Goal: Task Accomplishment & Management: Use online tool/utility

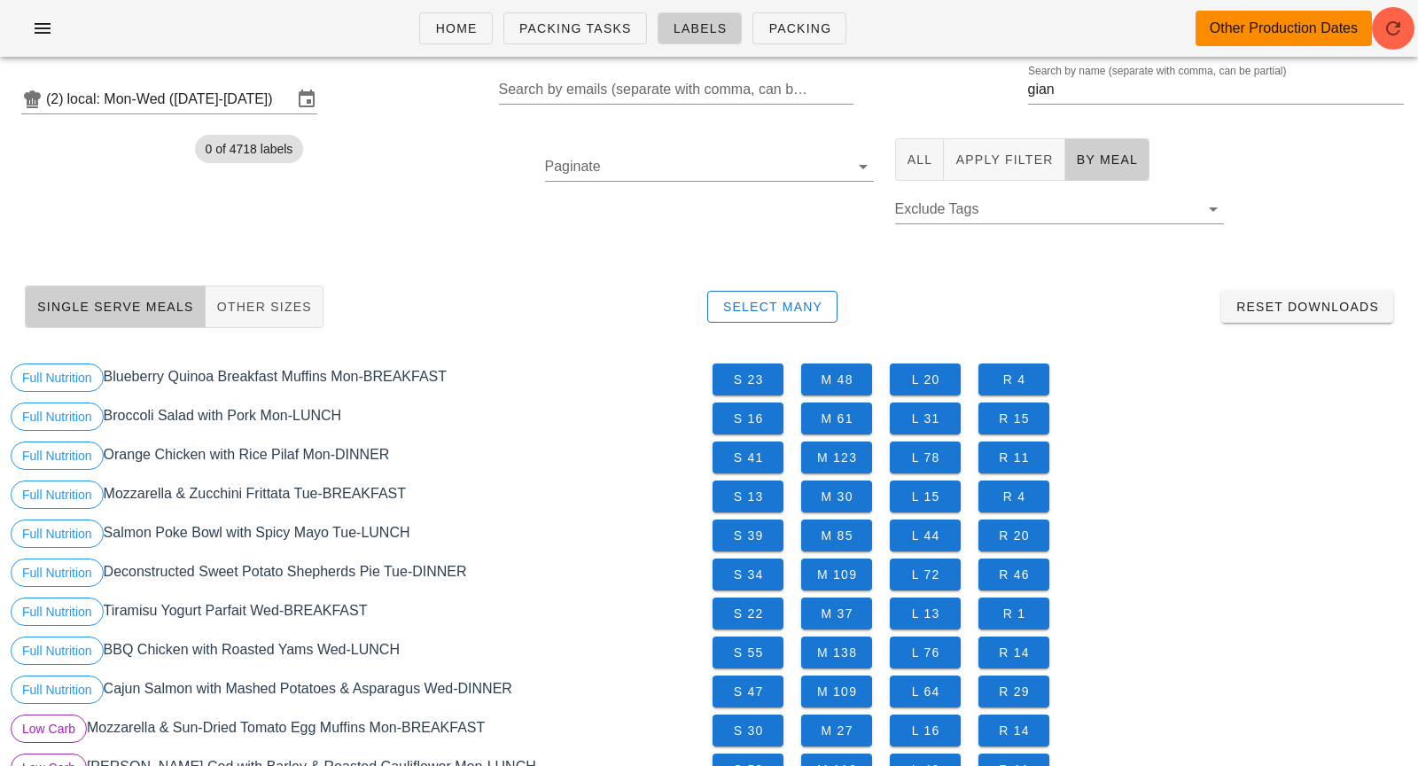
scroll to position [1438, 0]
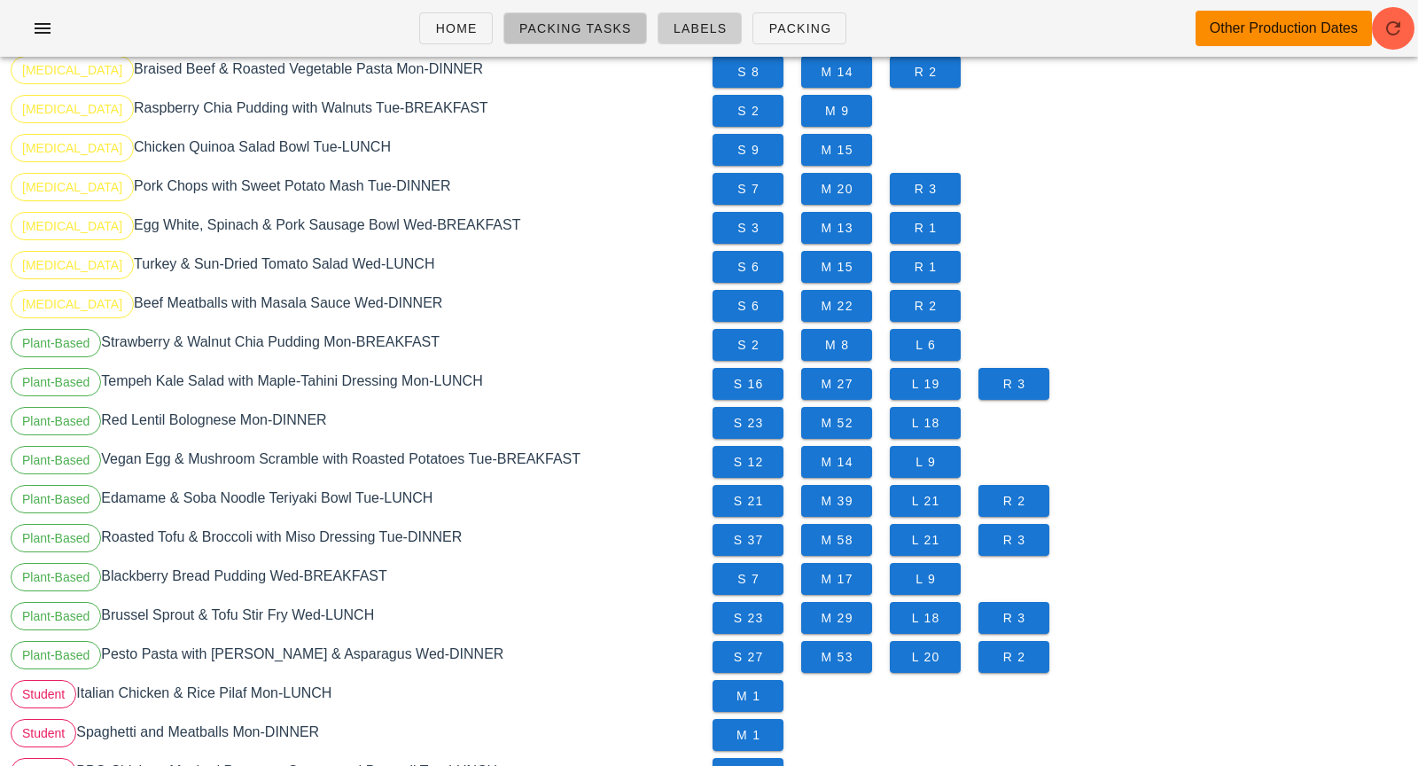
click at [596, 30] on span "Packing Tasks" at bounding box center [574, 28] width 113 height 14
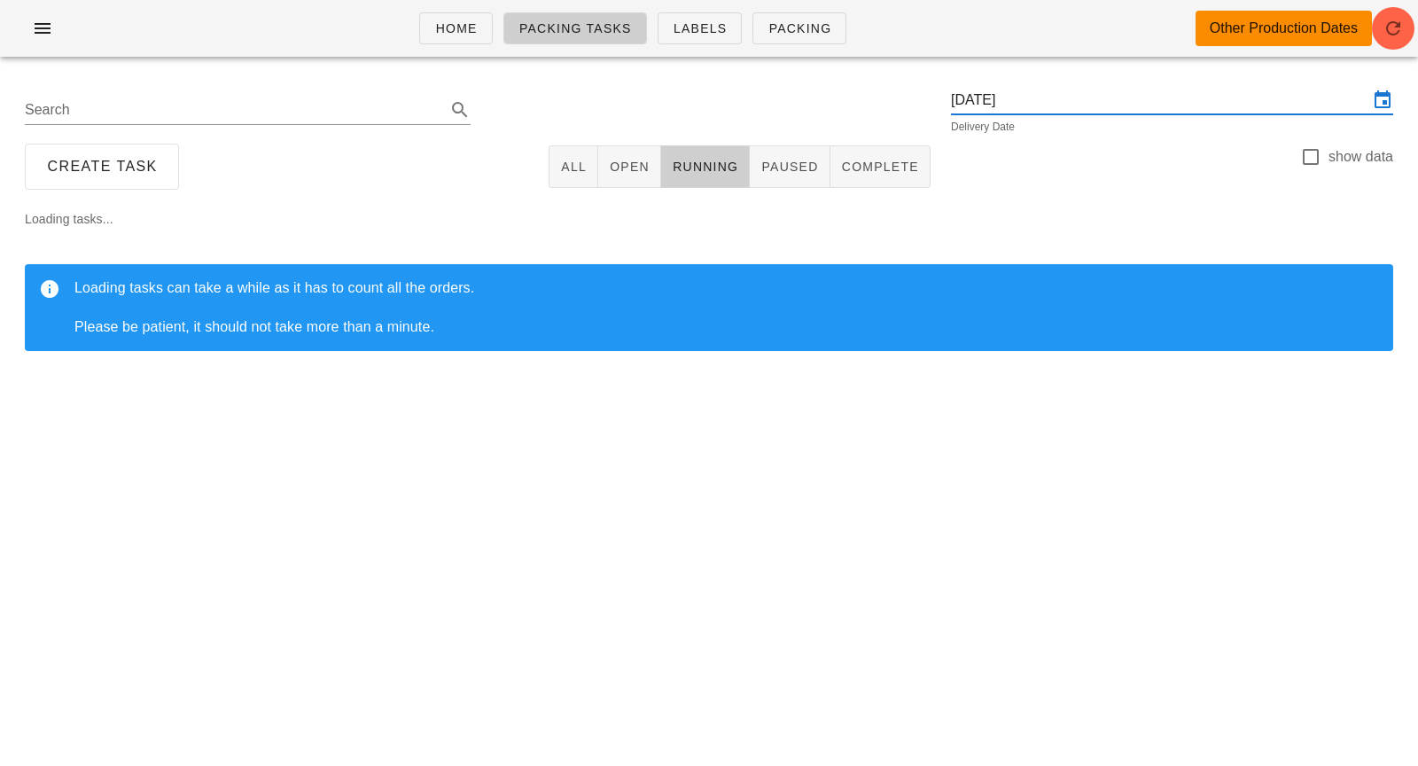
click at [1031, 95] on input "Sunday October 5" at bounding box center [1159, 100] width 417 height 28
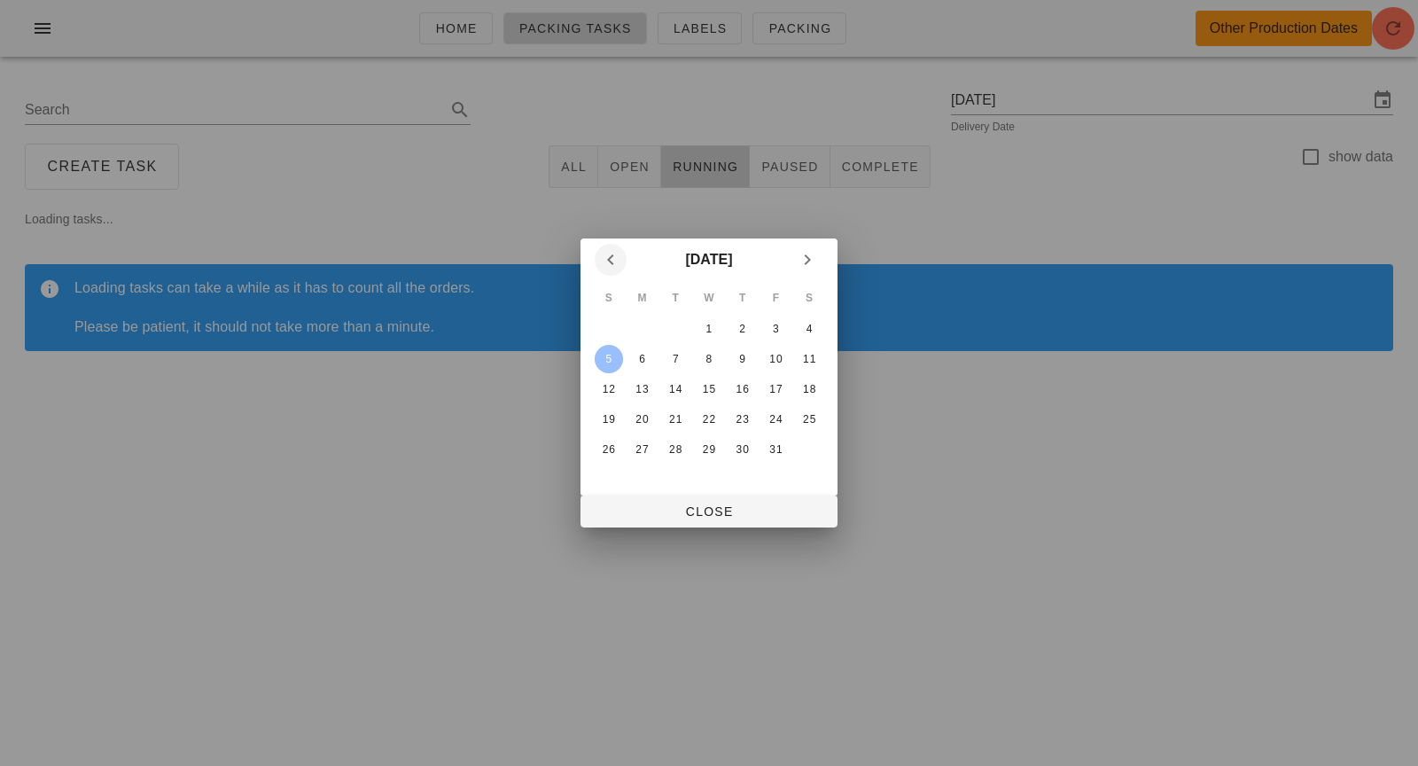
click at [612, 264] on icon "Previous month" at bounding box center [610, 259] width 21 height 21
click at [708, 418] on div "24" at bounding box center [709, 419] width 28 height 12
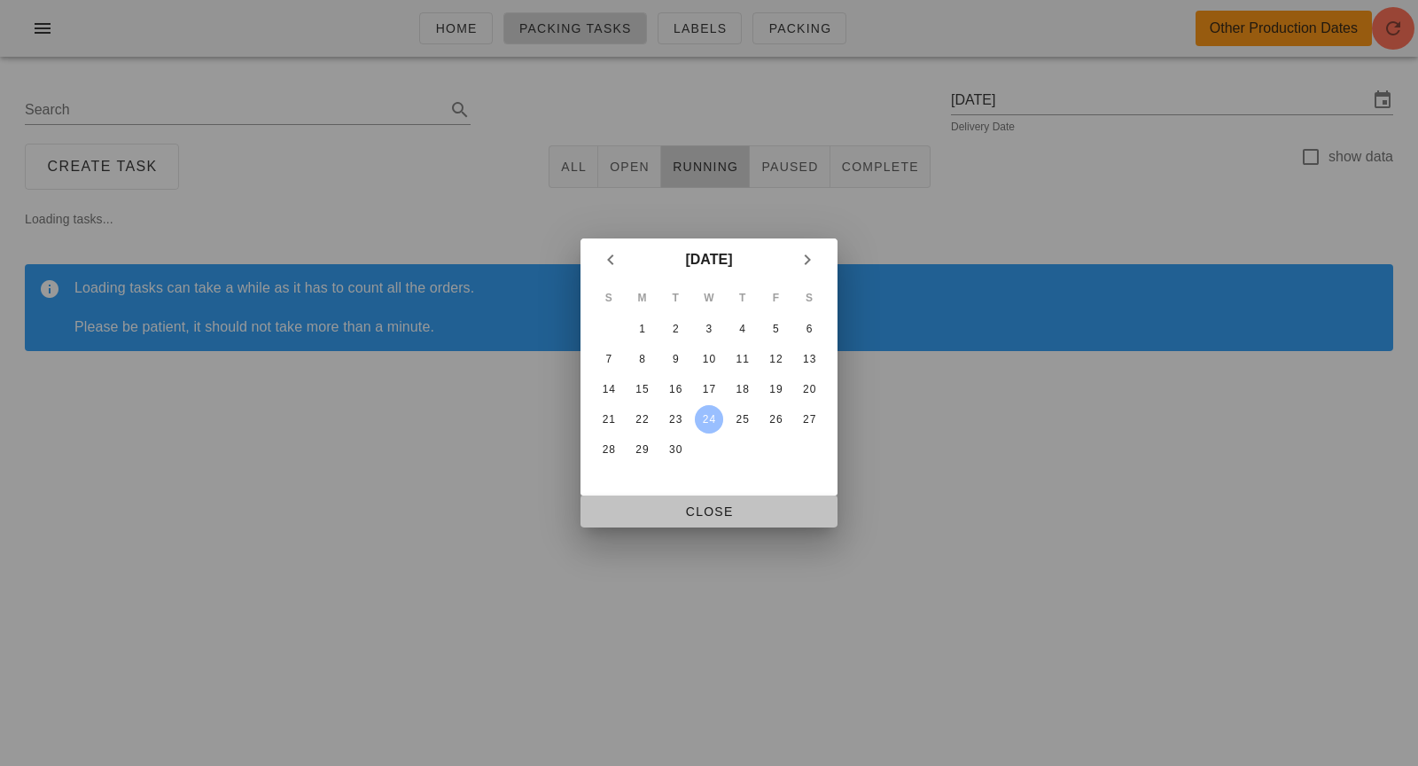
click at [720, 517] on span "Close" at bounding box center [709, 511] width 229 height 14
type input "[DATE]"
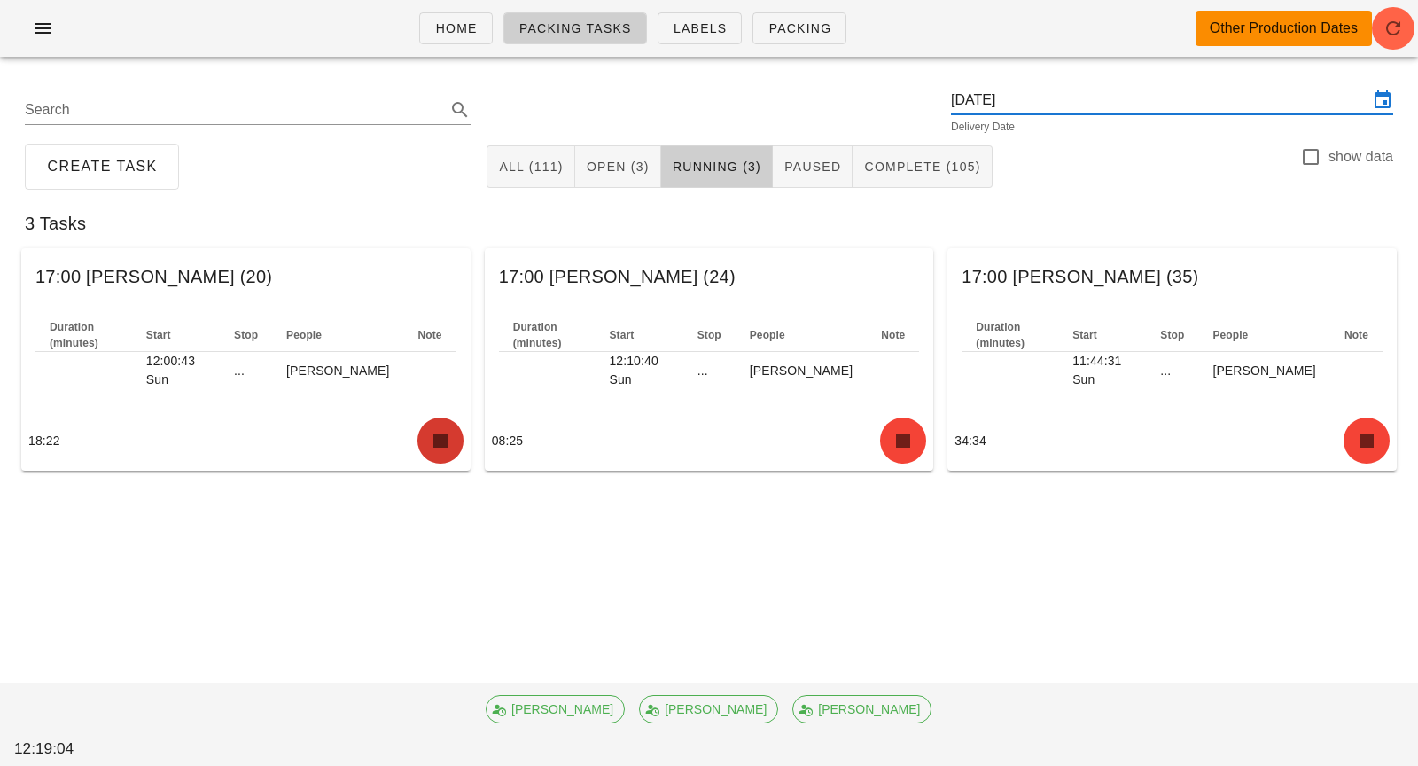
click at [433, 432] on icon "button" at bounding box center [440, 440] width 28 height 28
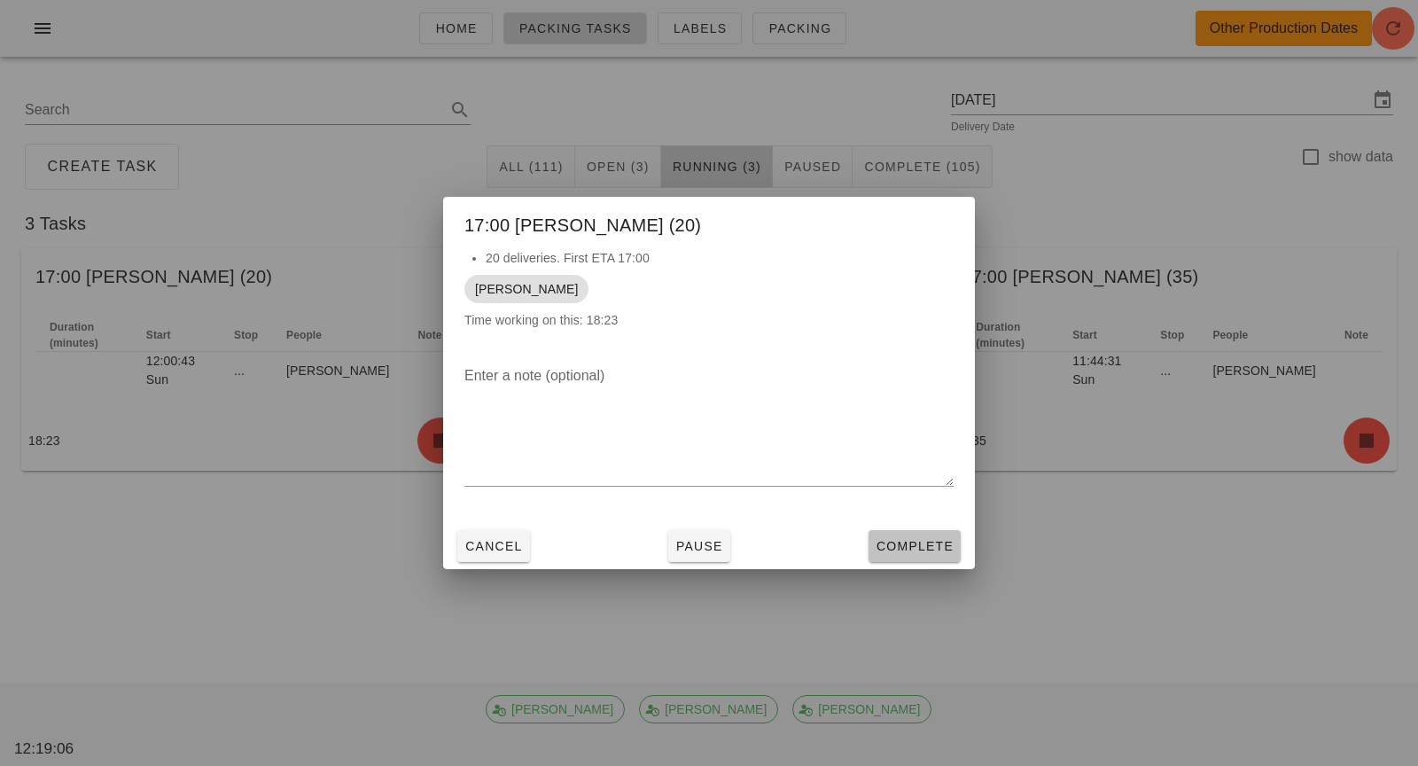
click at [915, 559] on button "Complete" at bounding box center [914, 546] width 92 height 32
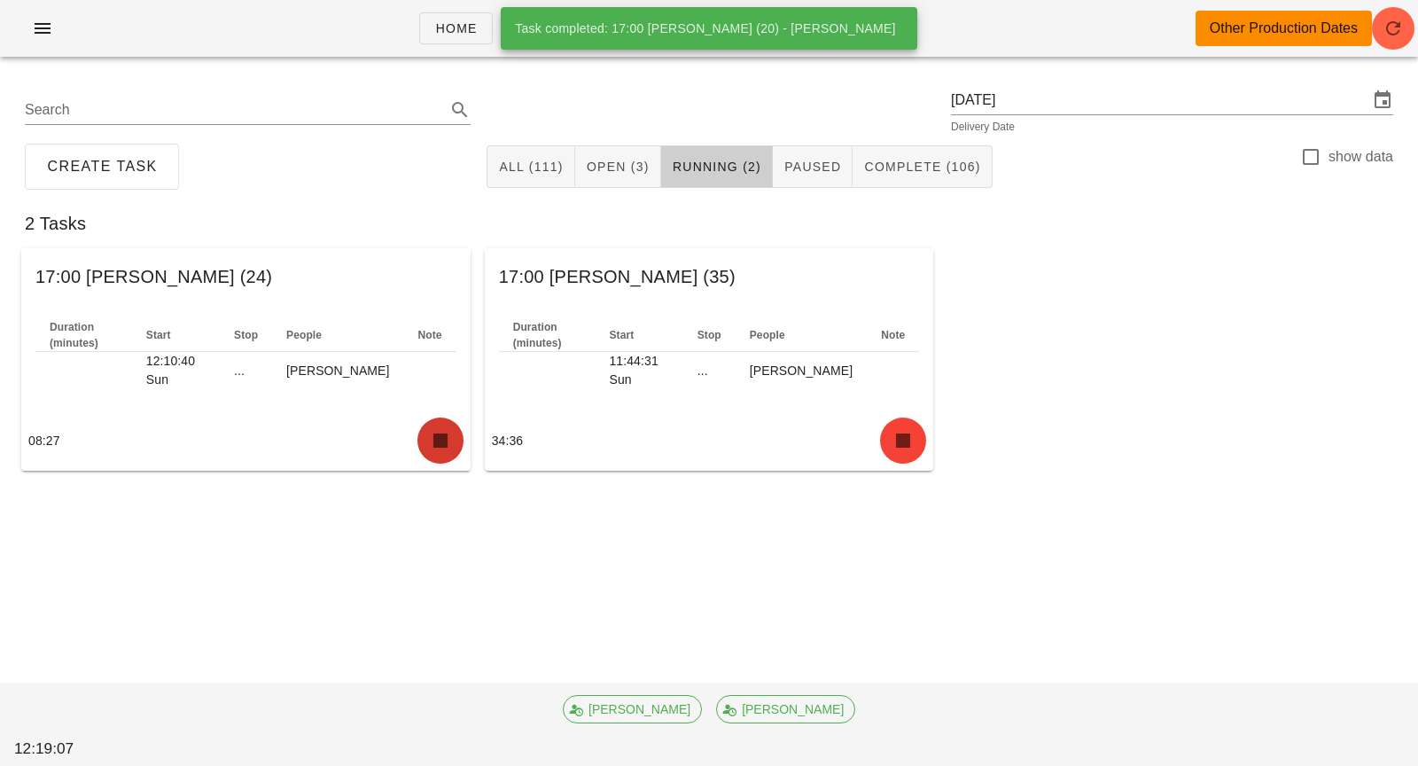
click at [430, 433] on icon "button" at bounding box center [440, 440] width 28 height 28
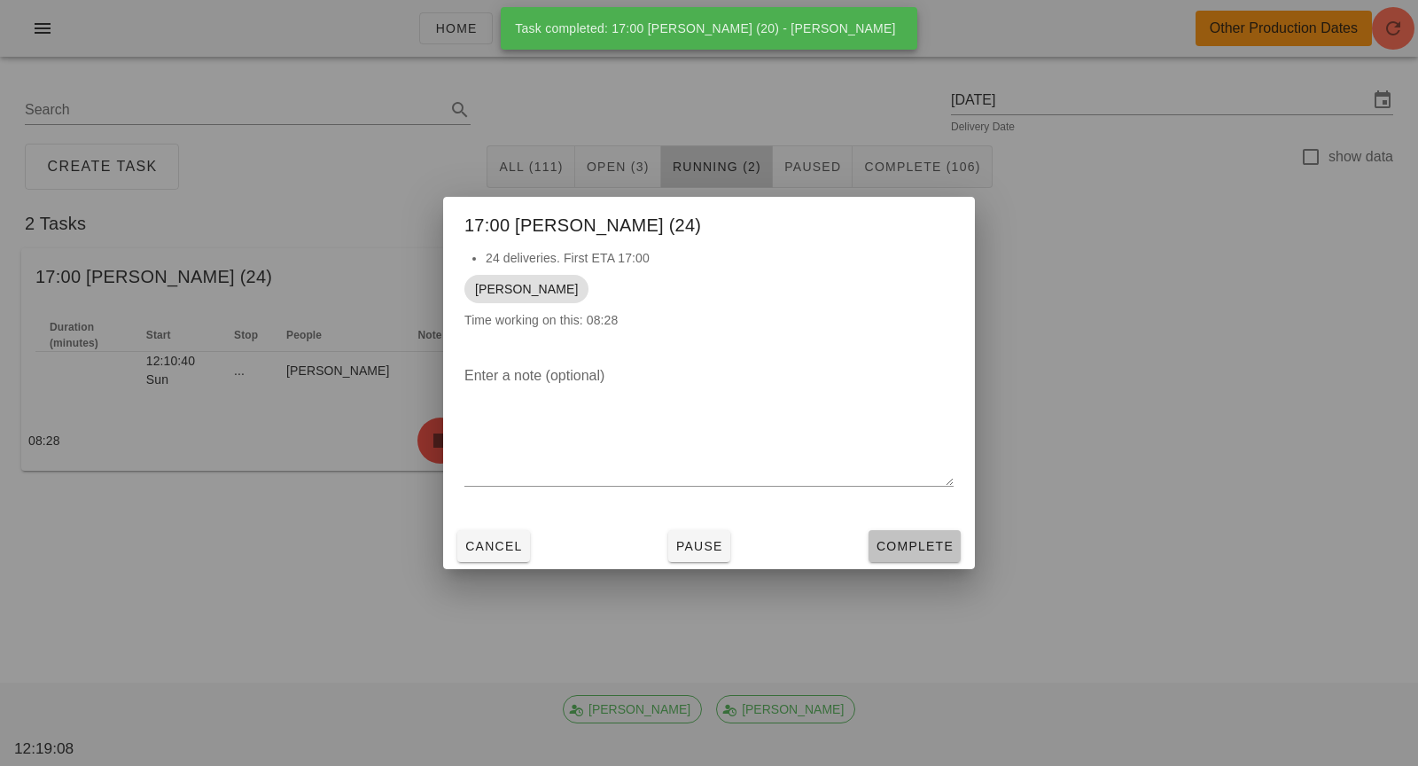
click at [887, 558] on button "Complete" at bounding box center [914, 546] width 92 height 32
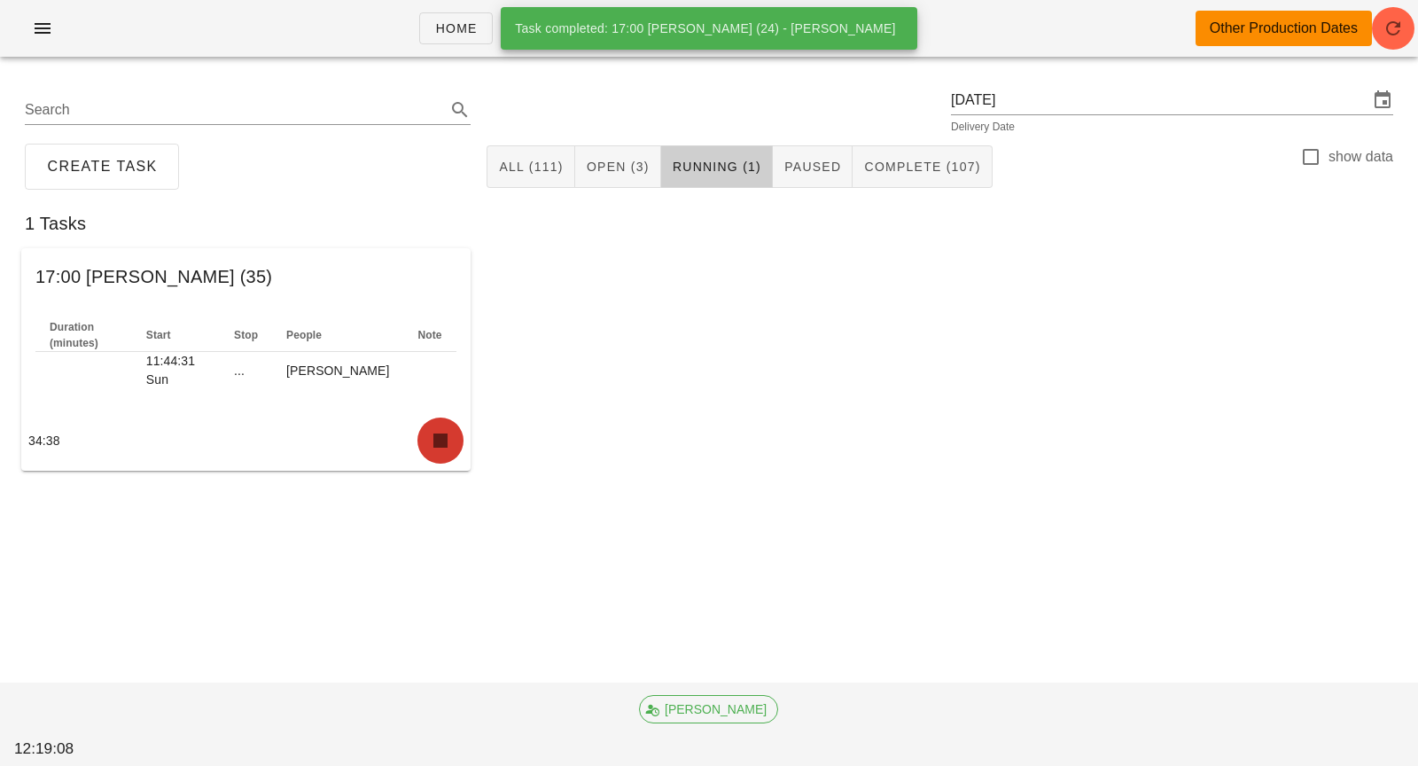
click at [450, 426] on icon "button" at bounding box center [440, 440] width 28 height 28
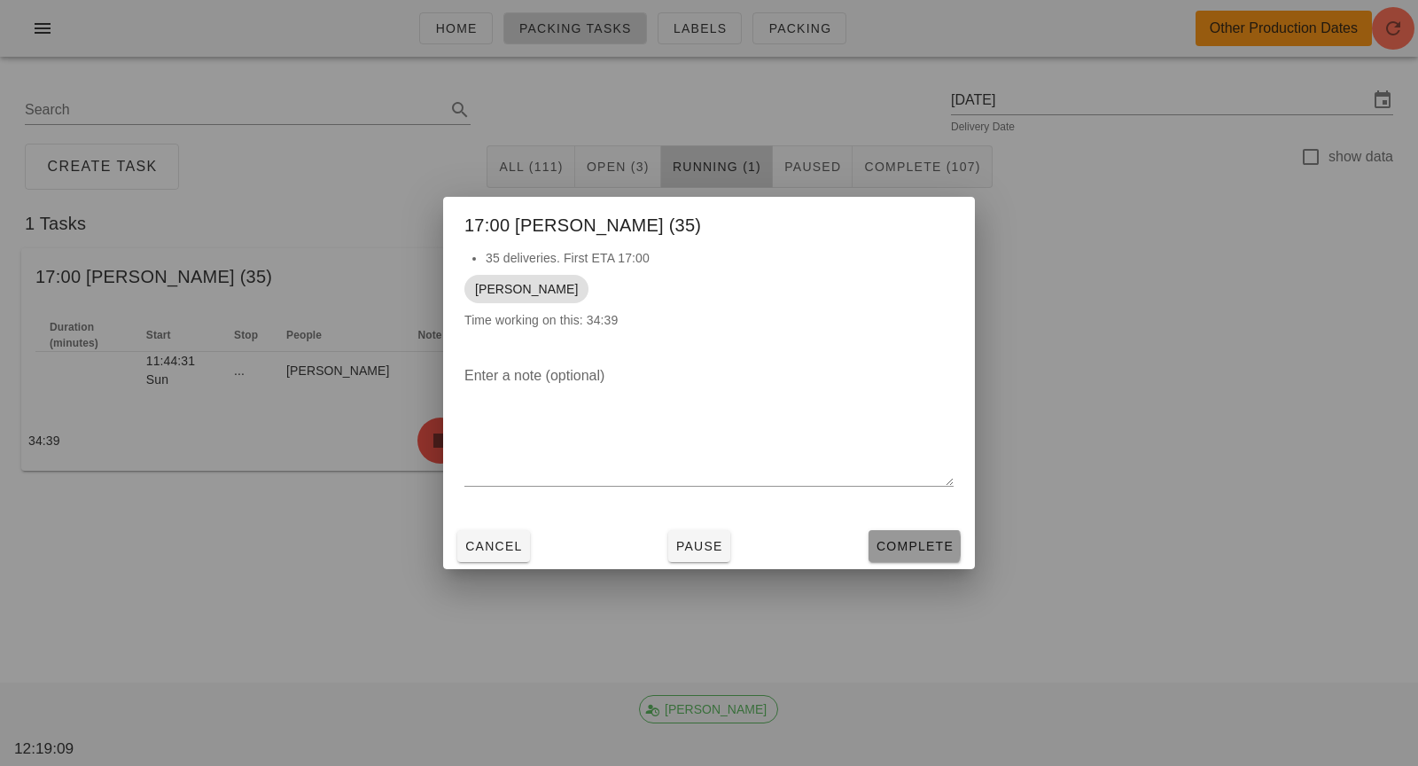
click at [901, 548] on span "Complete" at bounding box center [914, 546] width 78 height 14
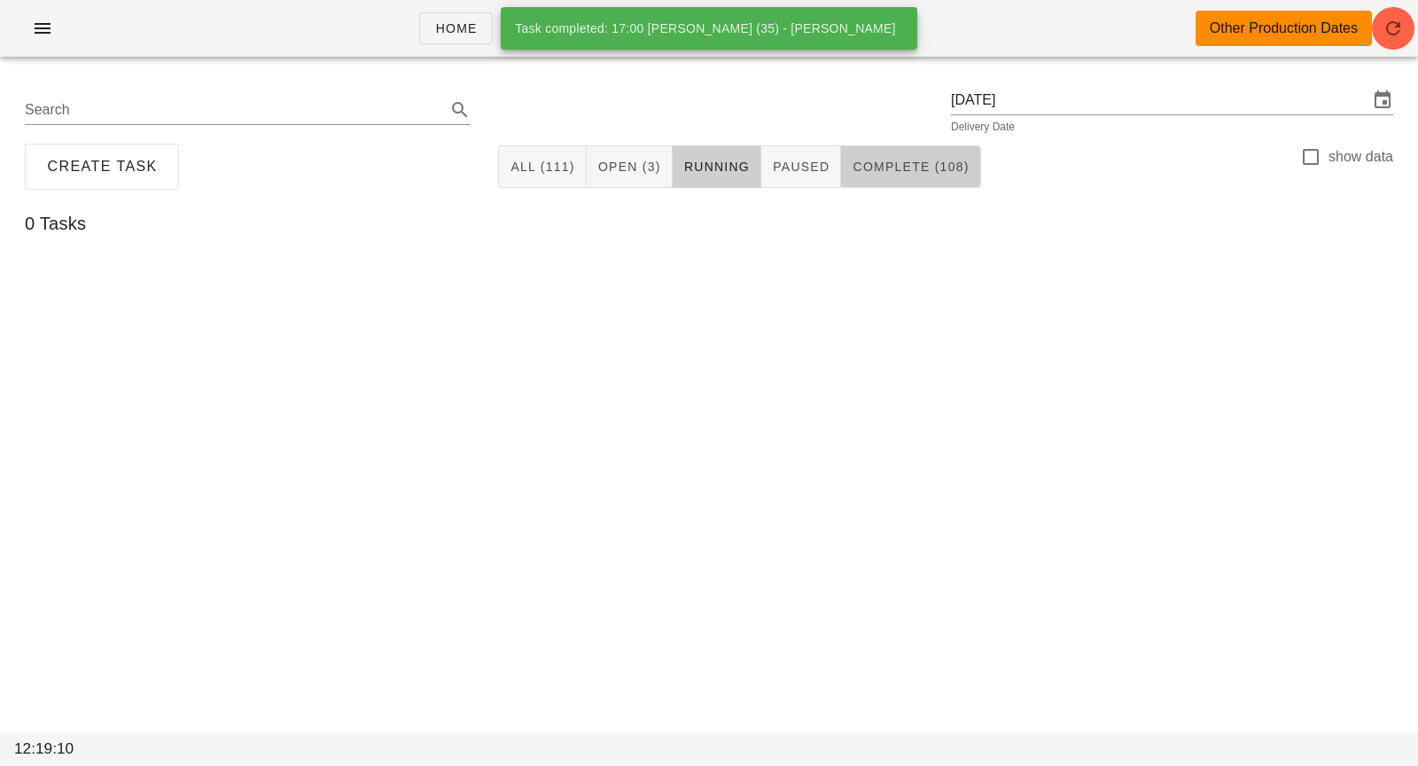
click at [916, 176] on button "Complete (108)" at bounding box center [910, 166] width 139 height 43
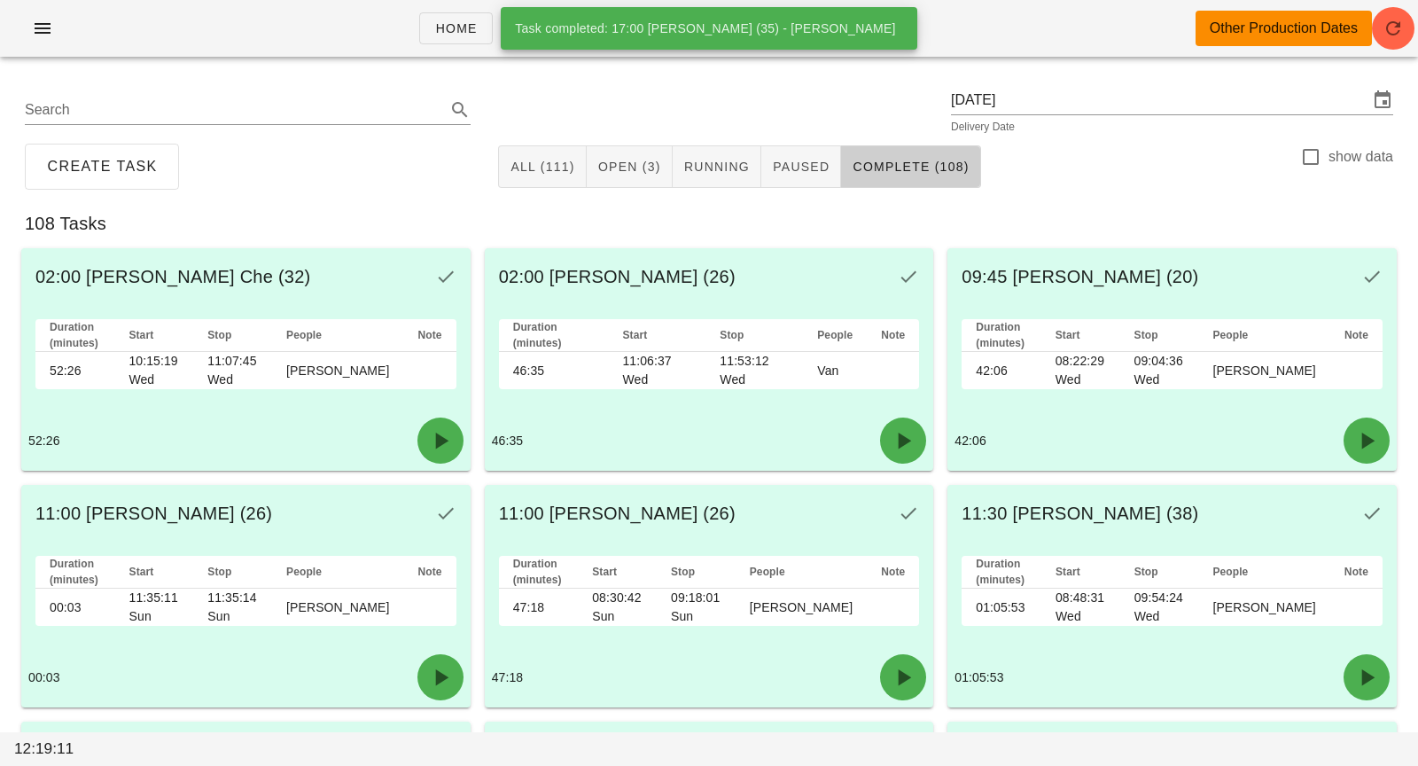
click at [1328, 157] on label "show data" at bounding box center [1360, 157] width 65 height 18
checkbox input "true"
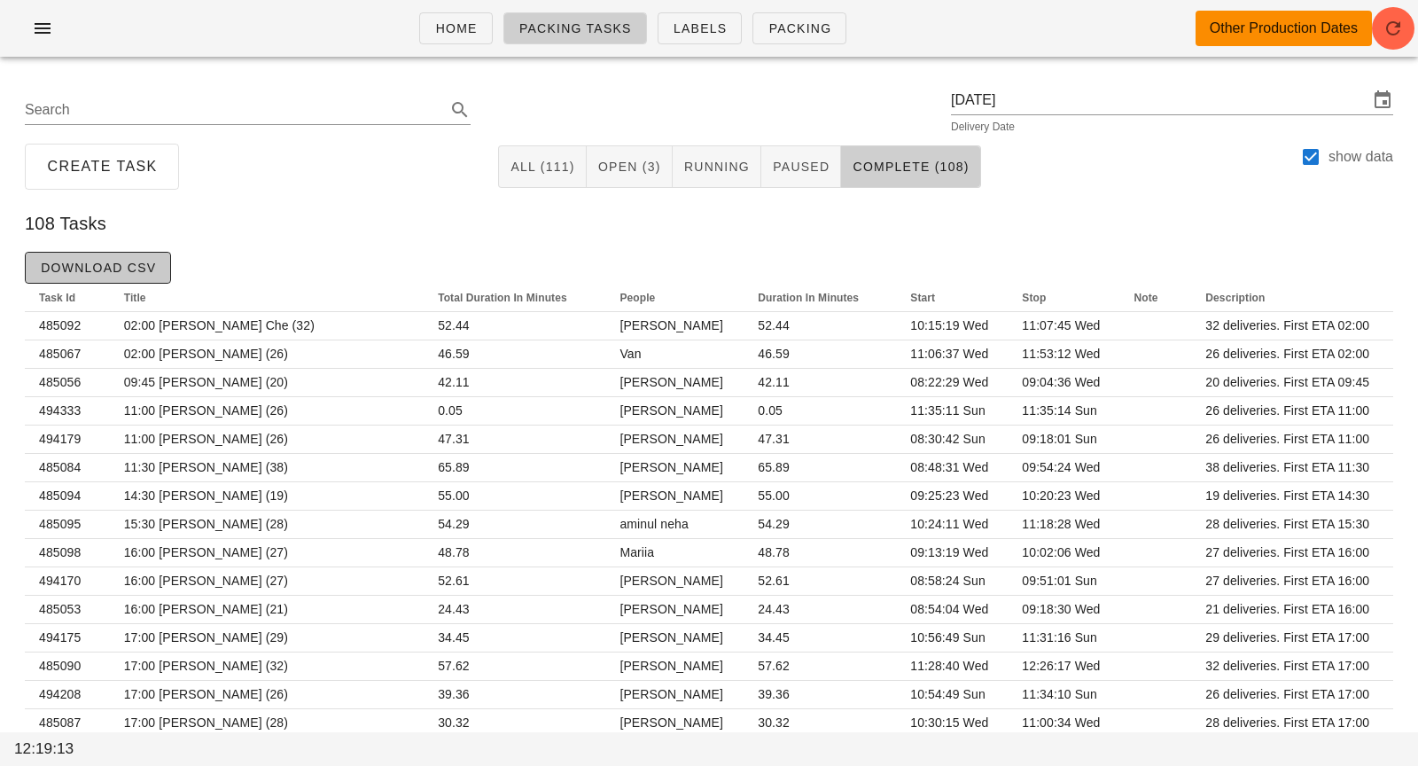
click at [101, 262] on span "Download CSV" at bounding box center [98, 267] width 116 height 14
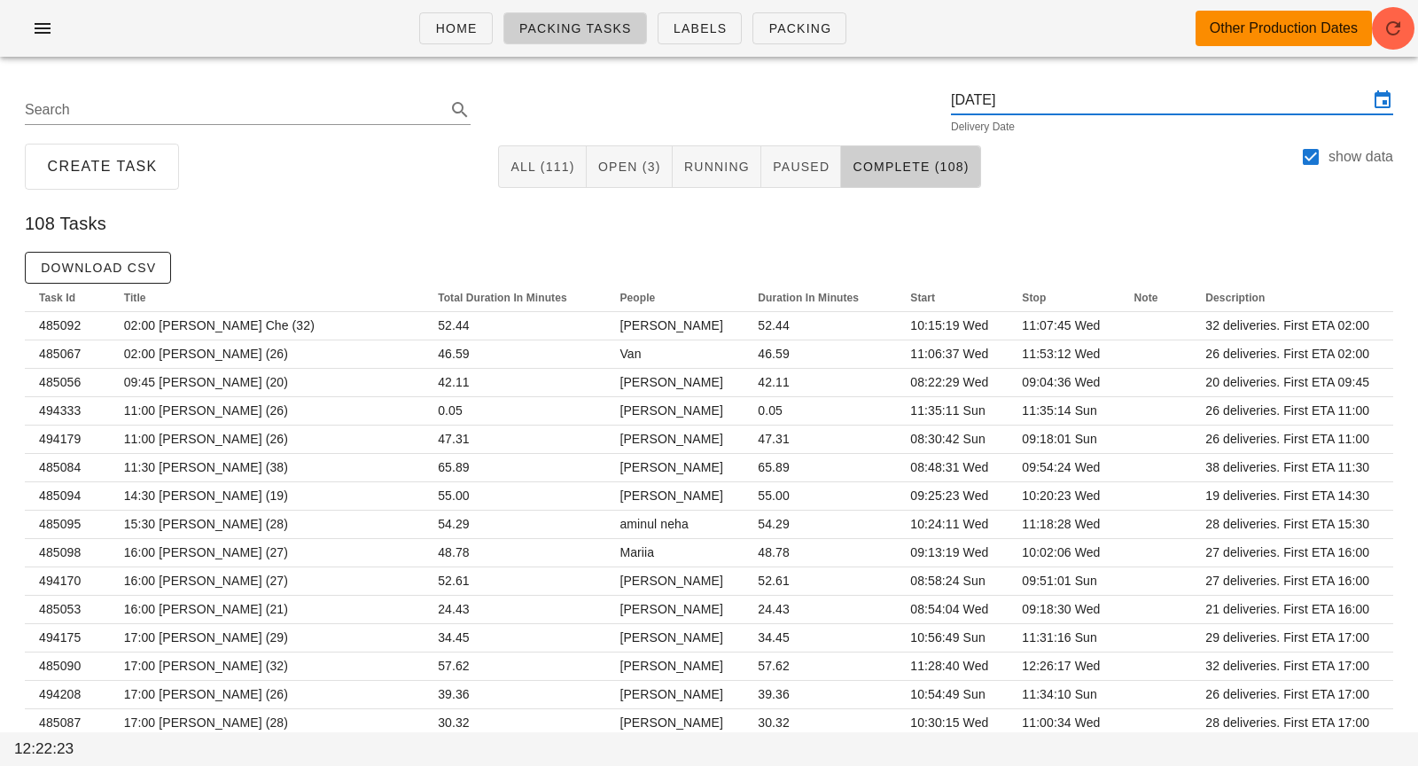
click at [1030, 103] on input "[DATE]" at bounding box center [1159, 100] width 417 height 28
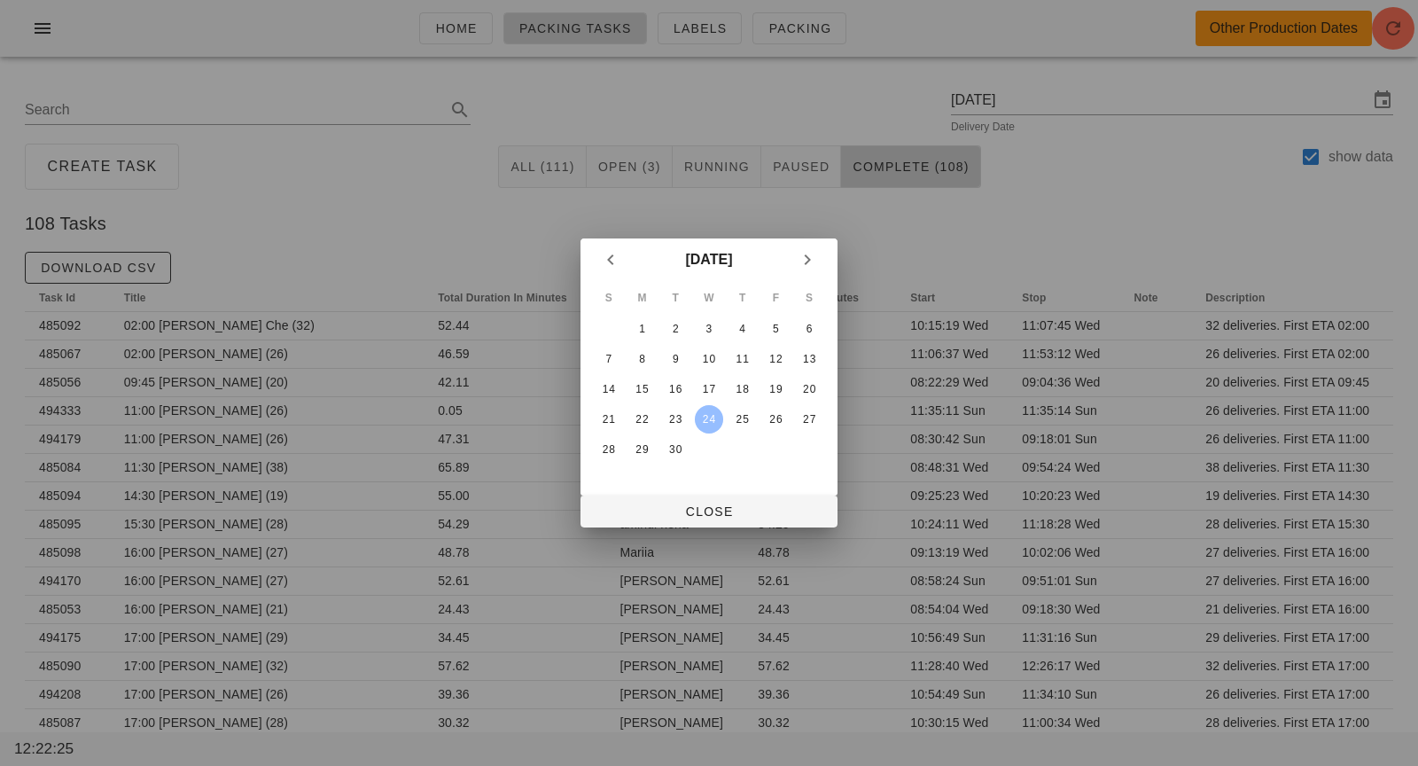
click at [704, 419] on div "24" at bounding box center [709, 419] width 28 height 12
click at [711, 506] on span "Close" at bounding box center [709, 511] width 229 height 14
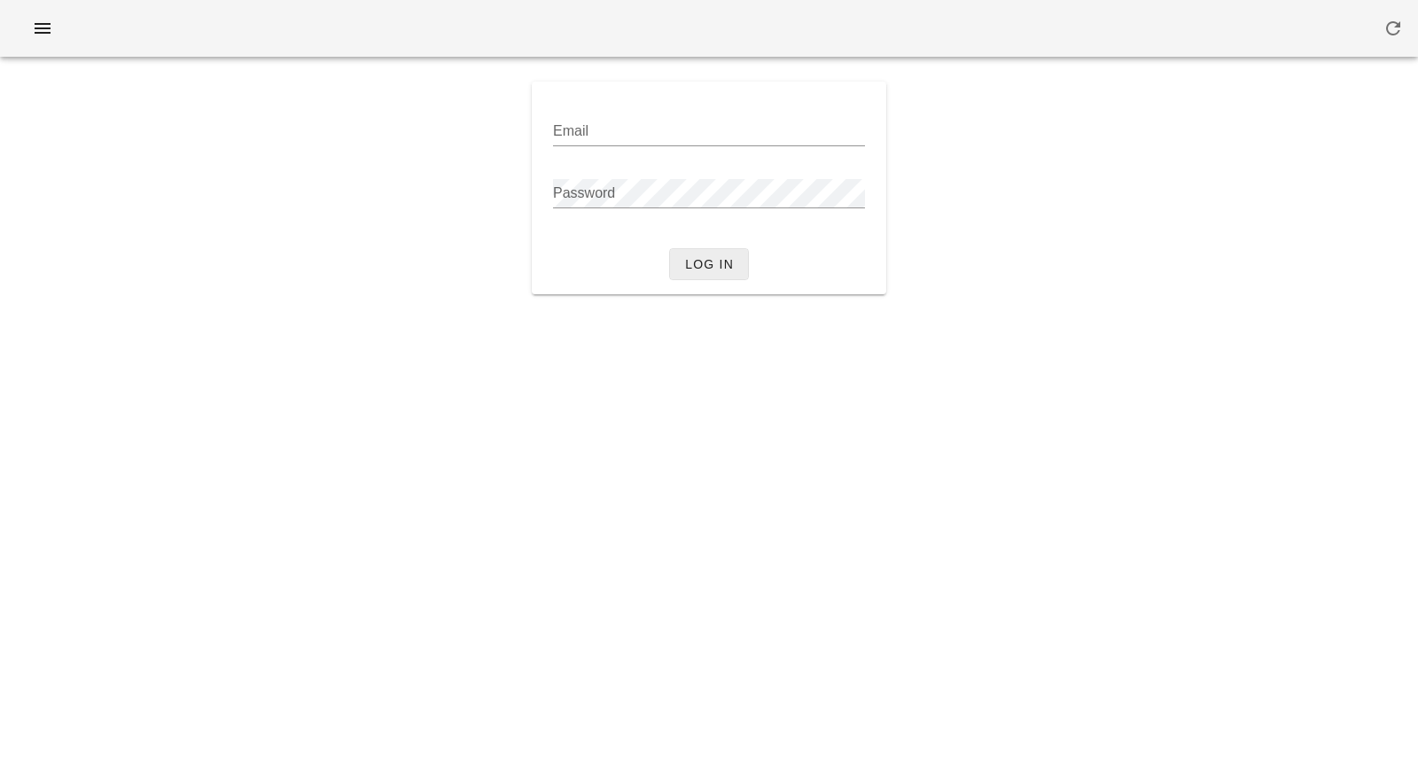
type input "[PERSON_NAME][EMAIL_ADDRESS][DOMAIN_NAME]"
click at [712, 263] on span "Log in" at bounding box center [709, 264] width 50 height 14
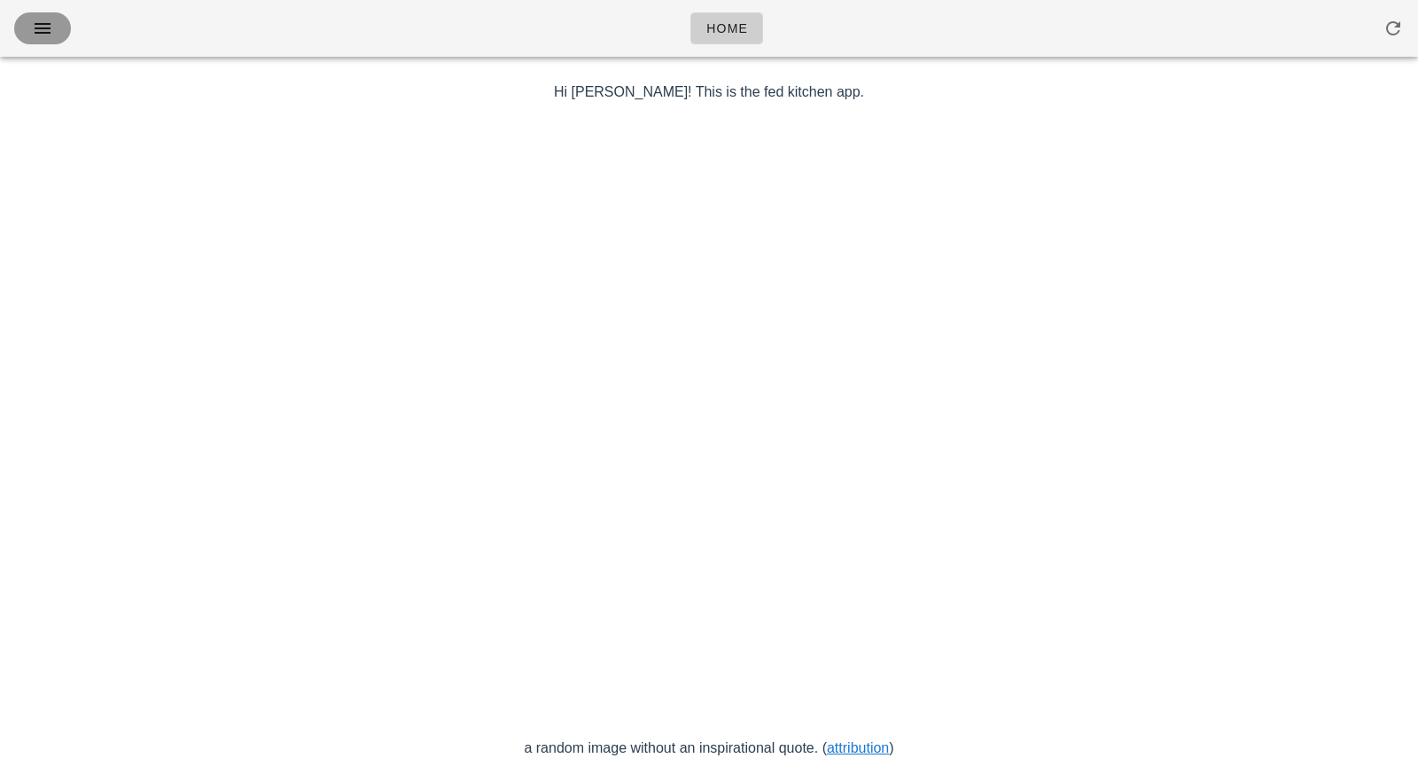
click at [39, 31] on icon "button" at bounding box center [42, 28] width 21 height 21
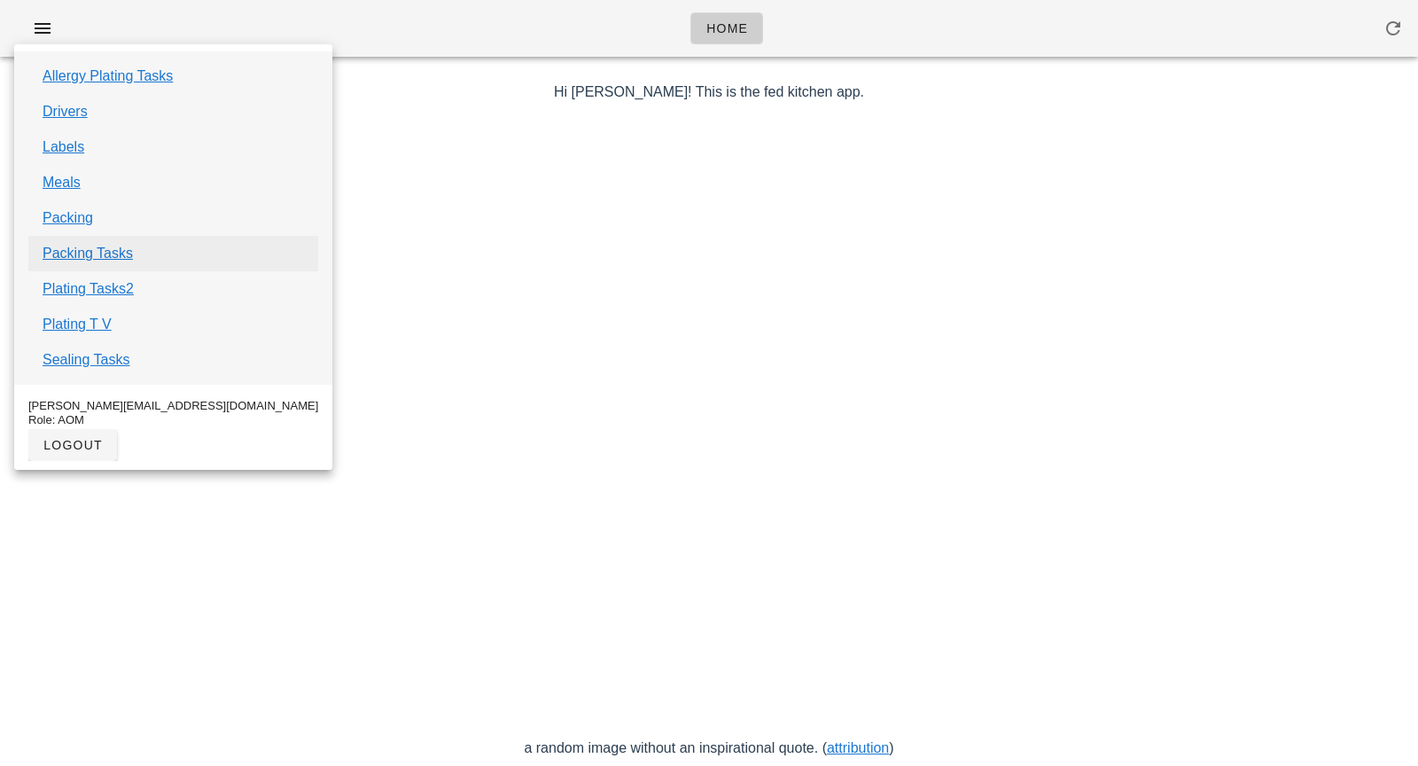
click at [74, 257] on link "Packing Tasks" at bounding box center [88, 253] width 90 height 21
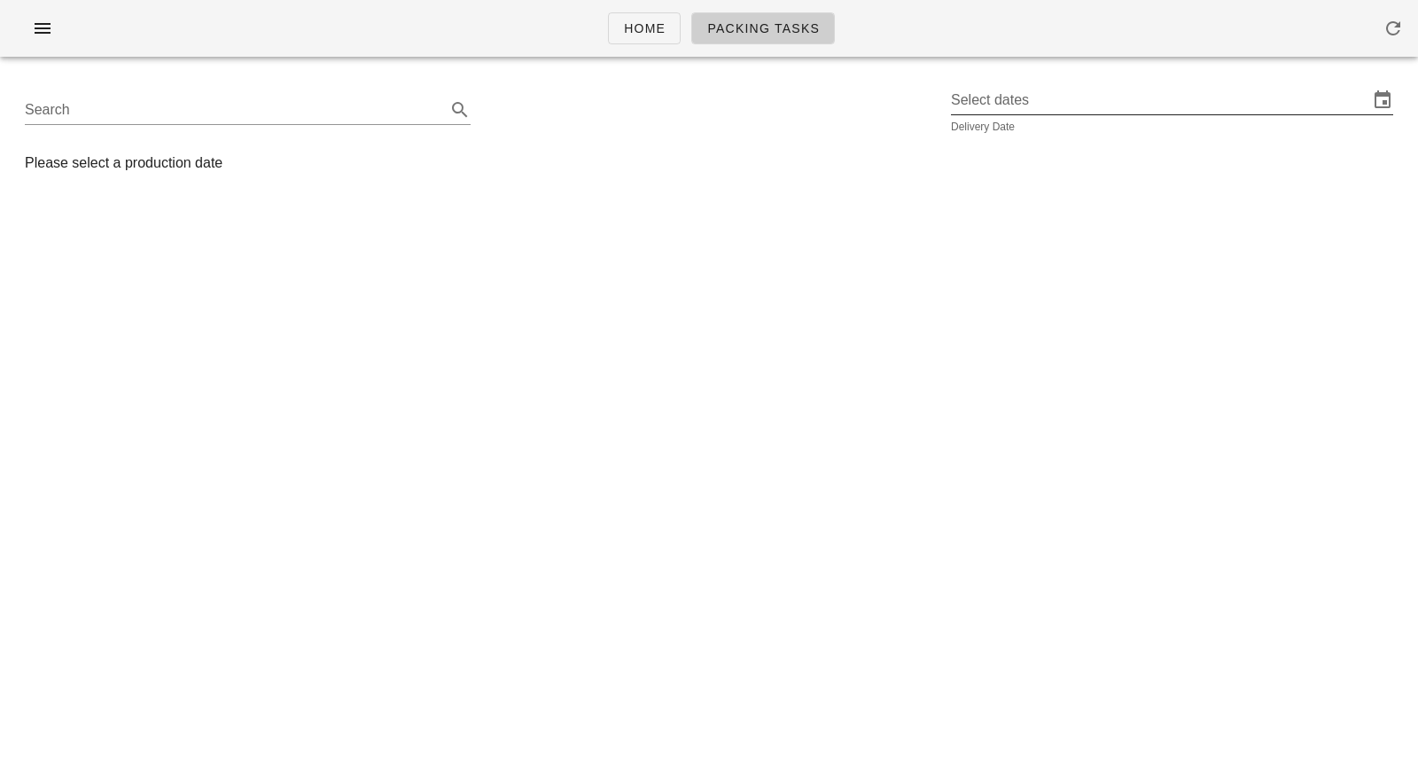
click at [997, 106] on input "Select dates" at bounding box center [1159, 100] width 417 height 28
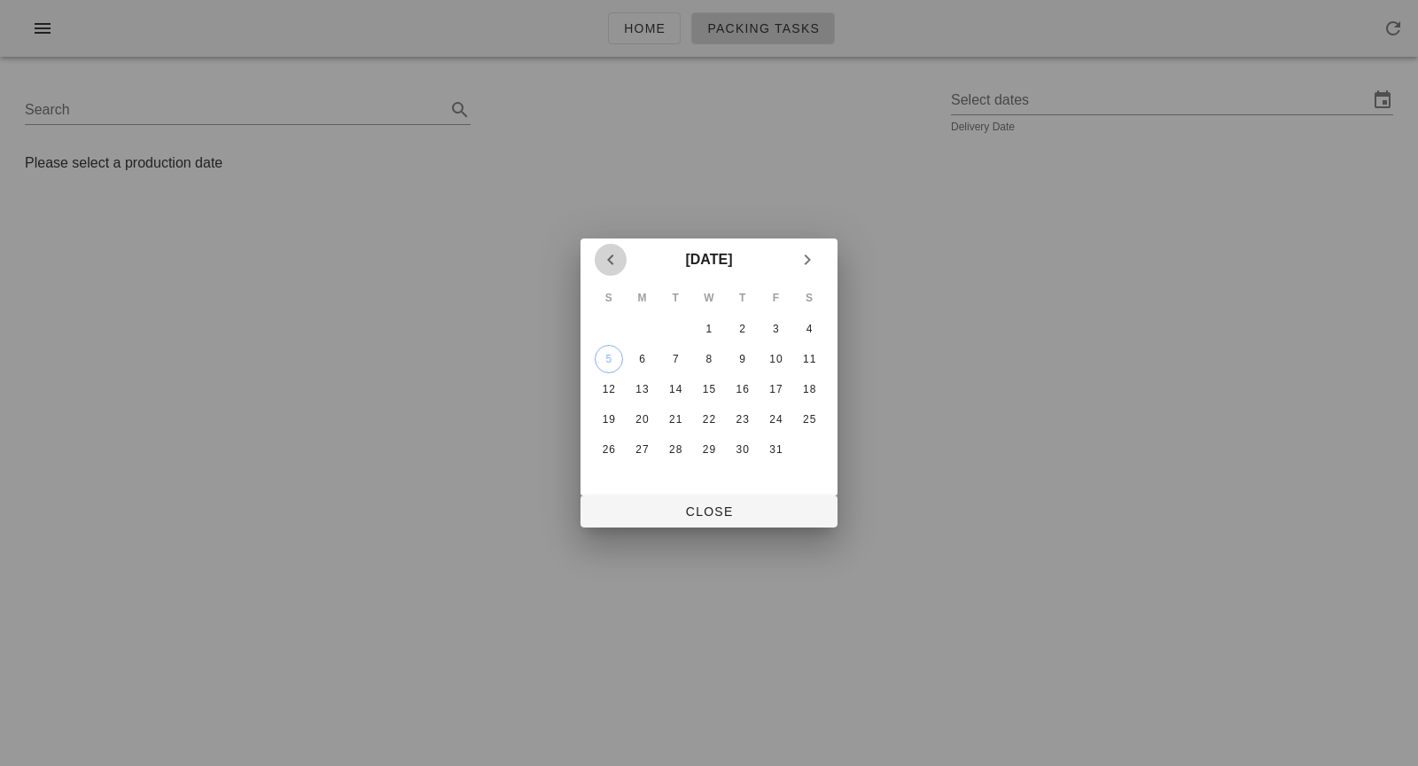
click at [605, 255] on icon "Previous month" at bounding box center [610, 259] width 21 height 21
click at [711, 413] on div "24" at bounding box center [709, 419] width 28 height 12
click at [717, 516] on span "Close" at bounding box center [709, 511] width 229 height 14
type input "[DATE]"
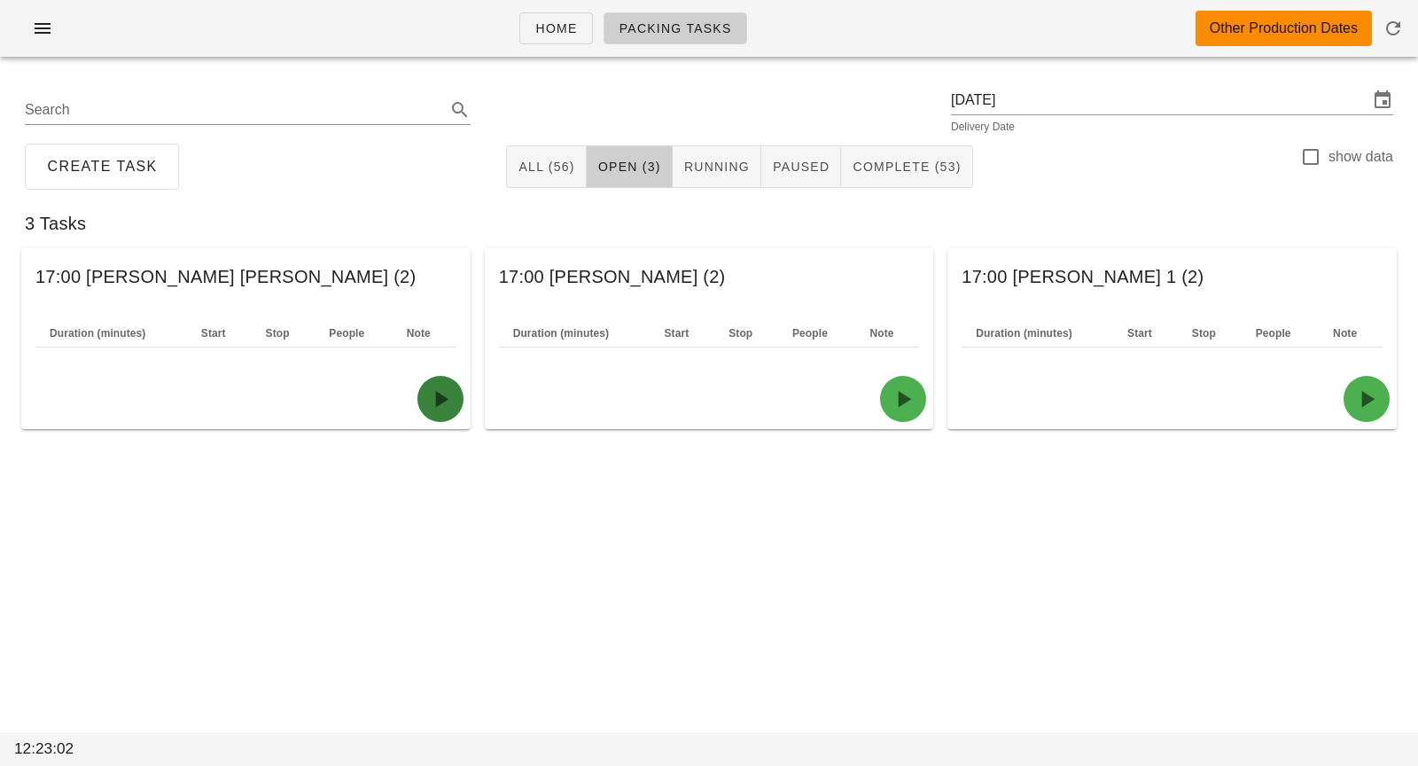
click at [440, 391] on icon "button" at bounding box center [440, 399] width 28 height 28
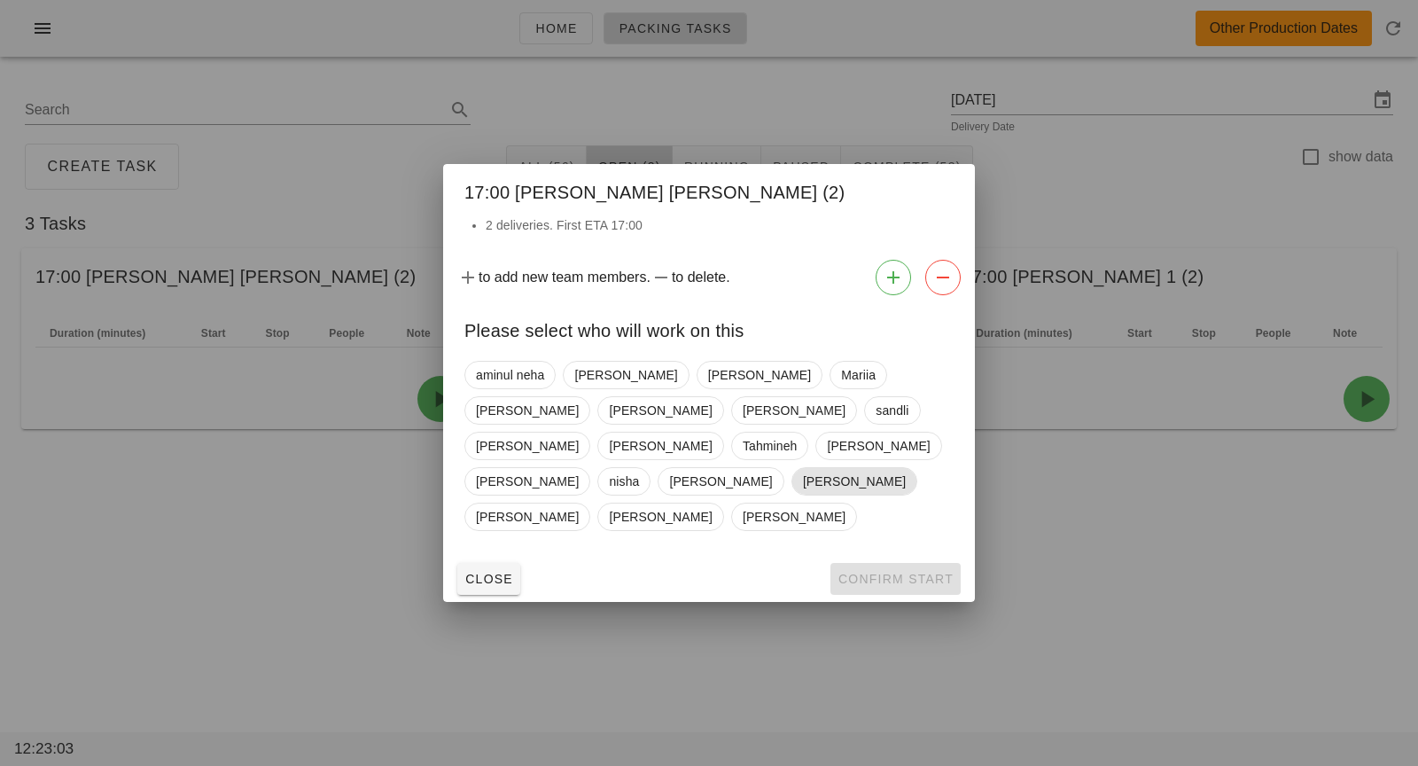
click at [803, 468] on span "[PERSON_NAME]" at bounding box center [854, 481] width 103 height 27
click at [880, 571] on span "Confirm Start" at bounding box center [895, 578] width 116 height 14
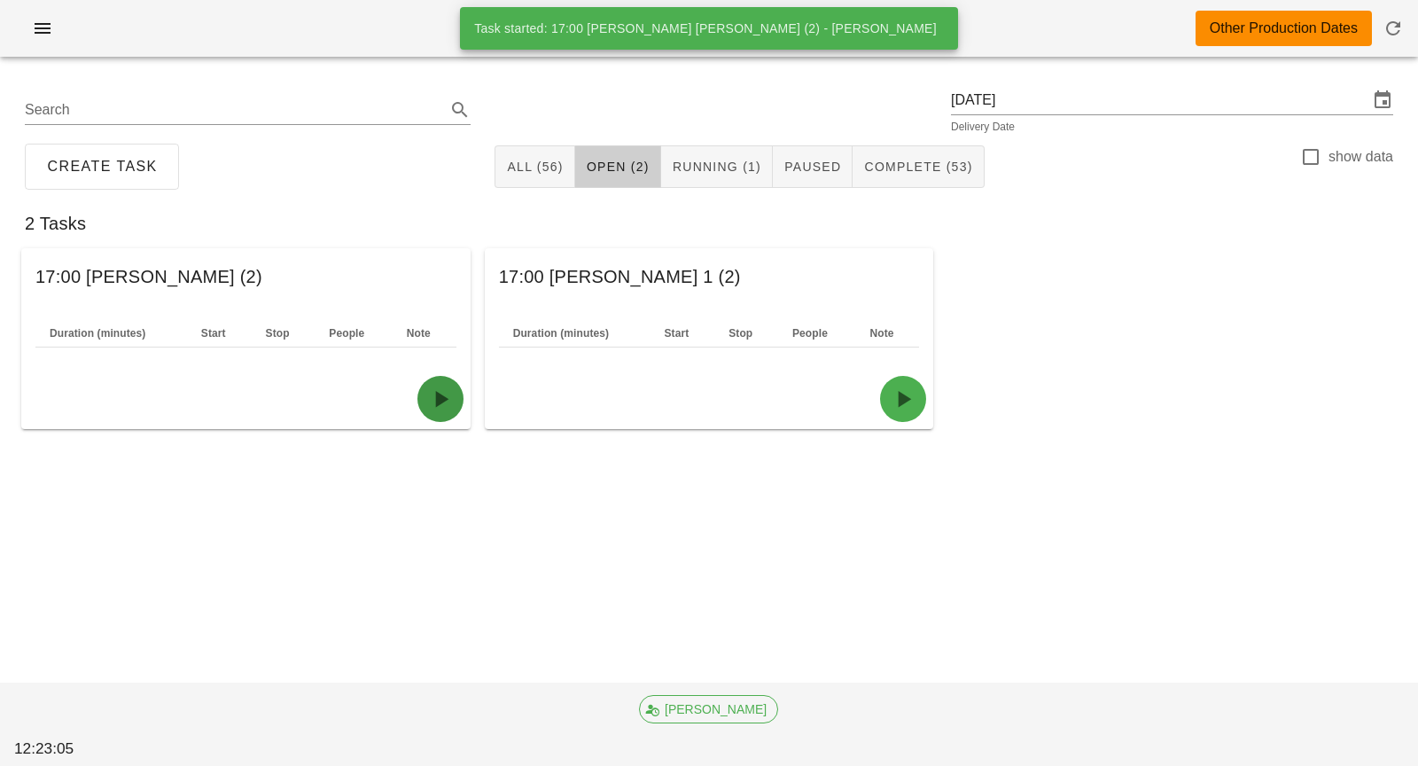
click at [434, 393] on icon "button" at bounding box center [440, 399] width 28 height 28
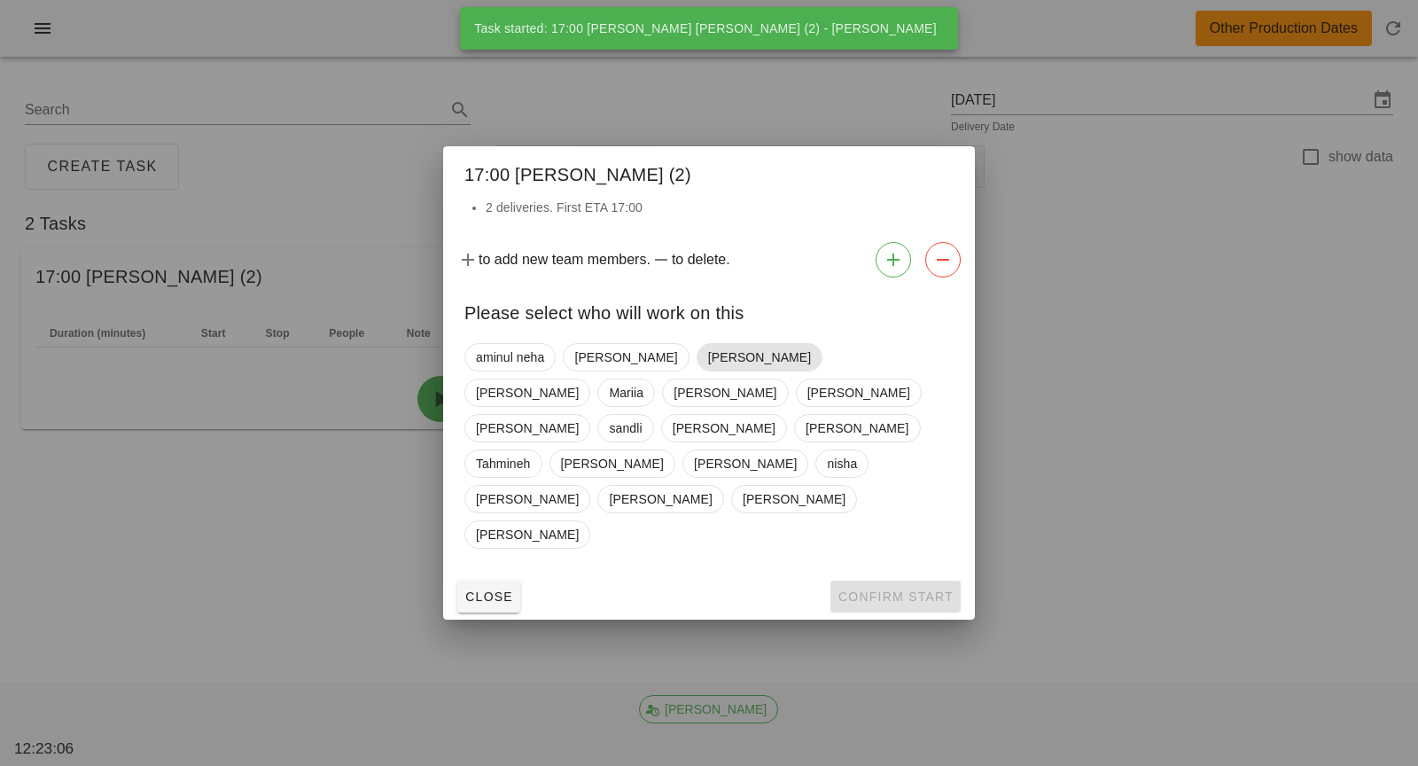
click at [708, 370] on span "[PERSON_NAME]" at bounding box center [759, 357] width 103 height 27
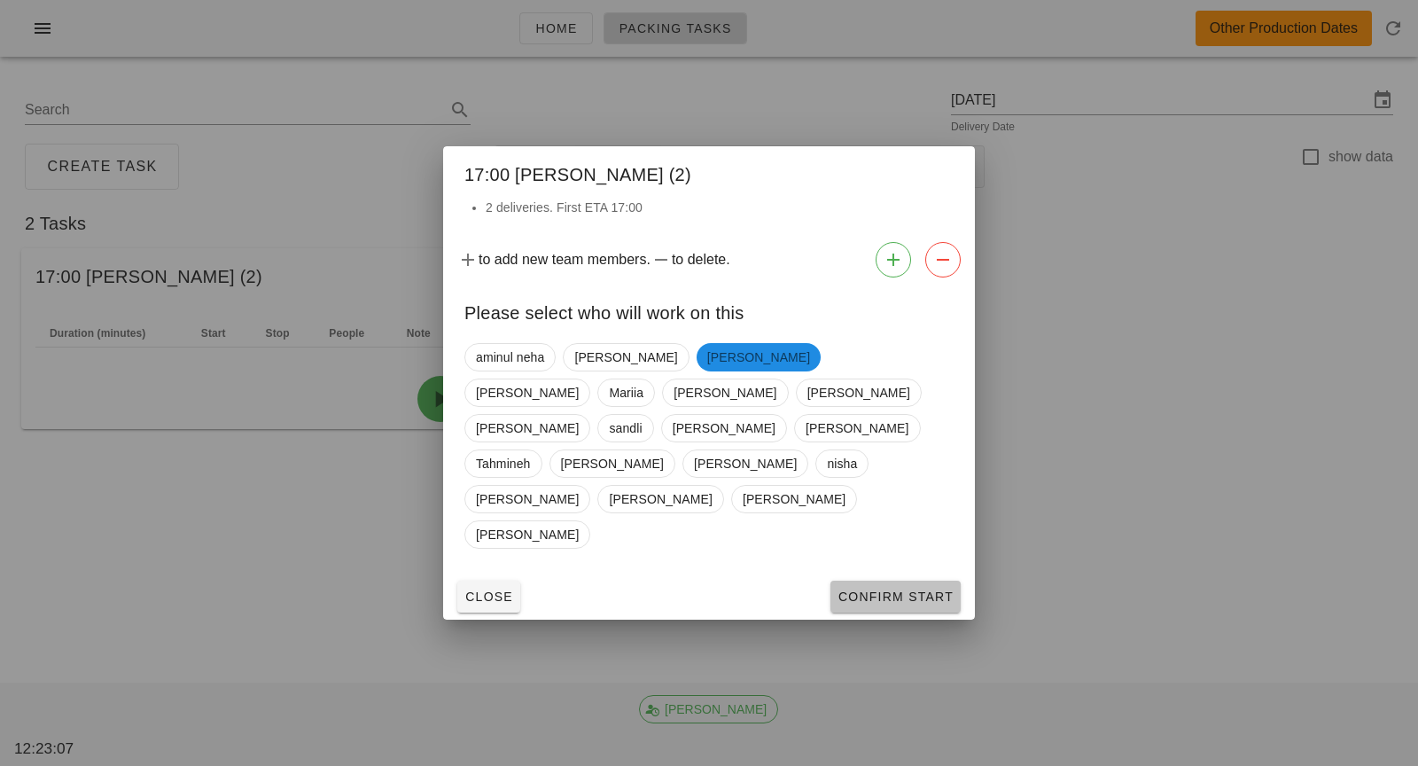
click at [881, 589] on span "Confirm Start" at bounding box center [895, 596] width 116 height 14
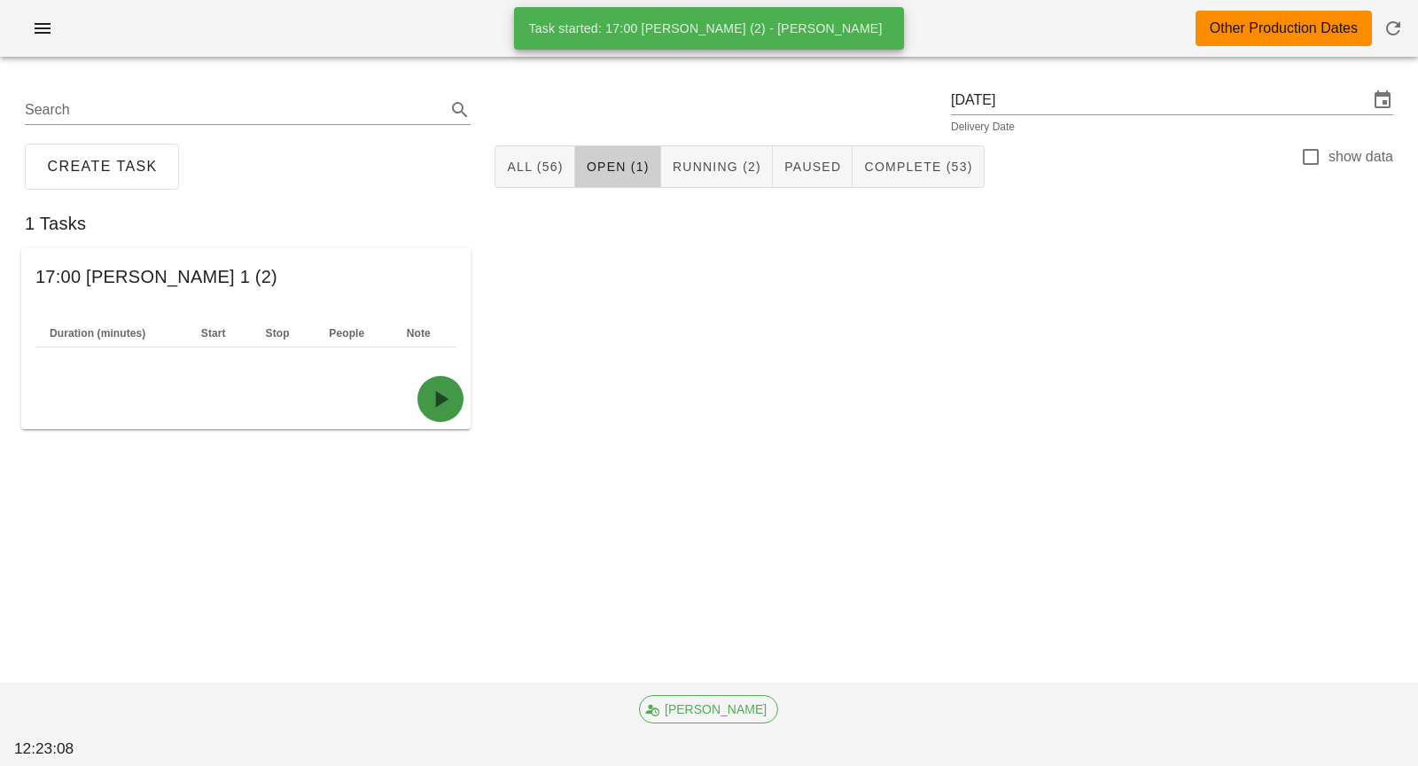
click at [442, 400] on icon "button" at bounding box center [440, 399] width 28 height 28
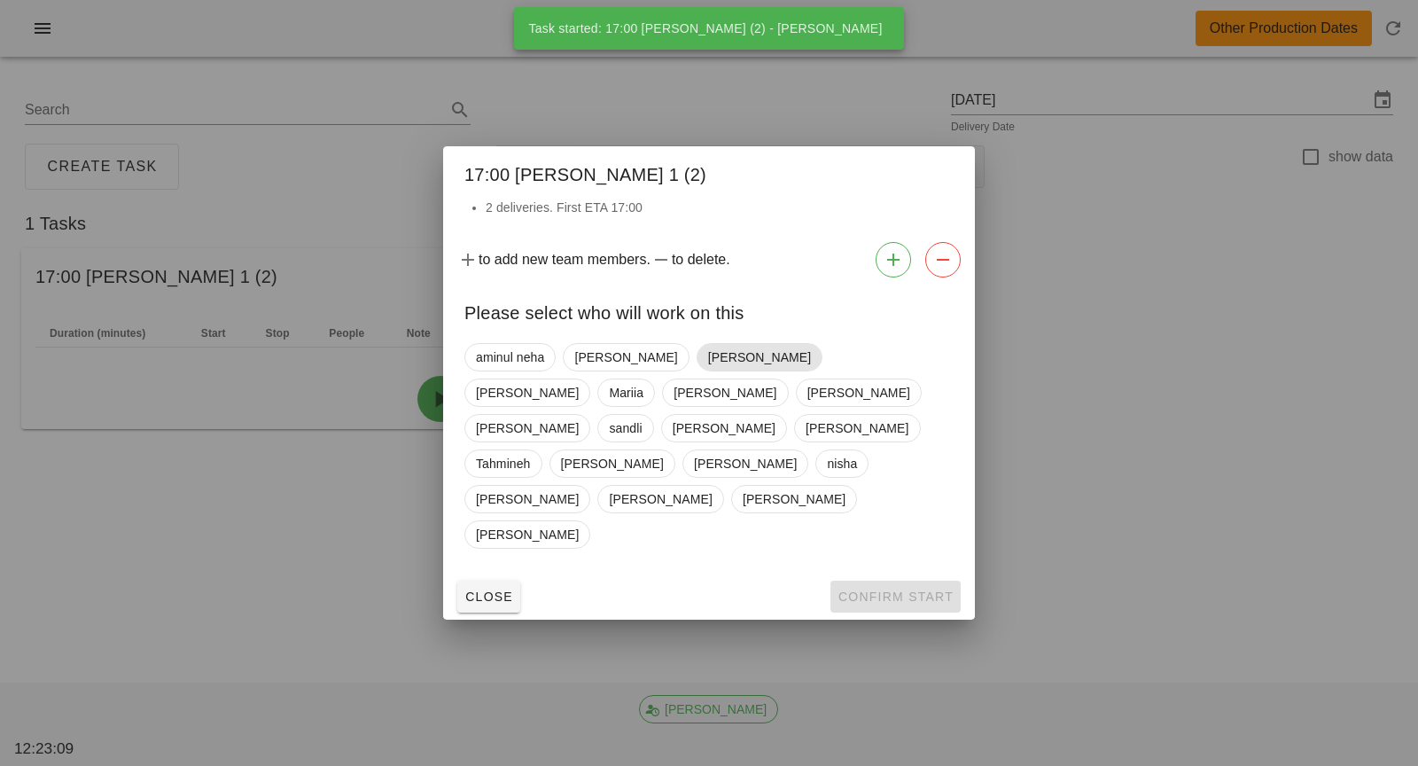
click at [708, 370] on span "[PERSON_NAME]" at bounding box center [759, 357] width 103 height 27
click at [861, 589] on span "Confirm Start" at bounding box center [895, 596] width 116 height 14
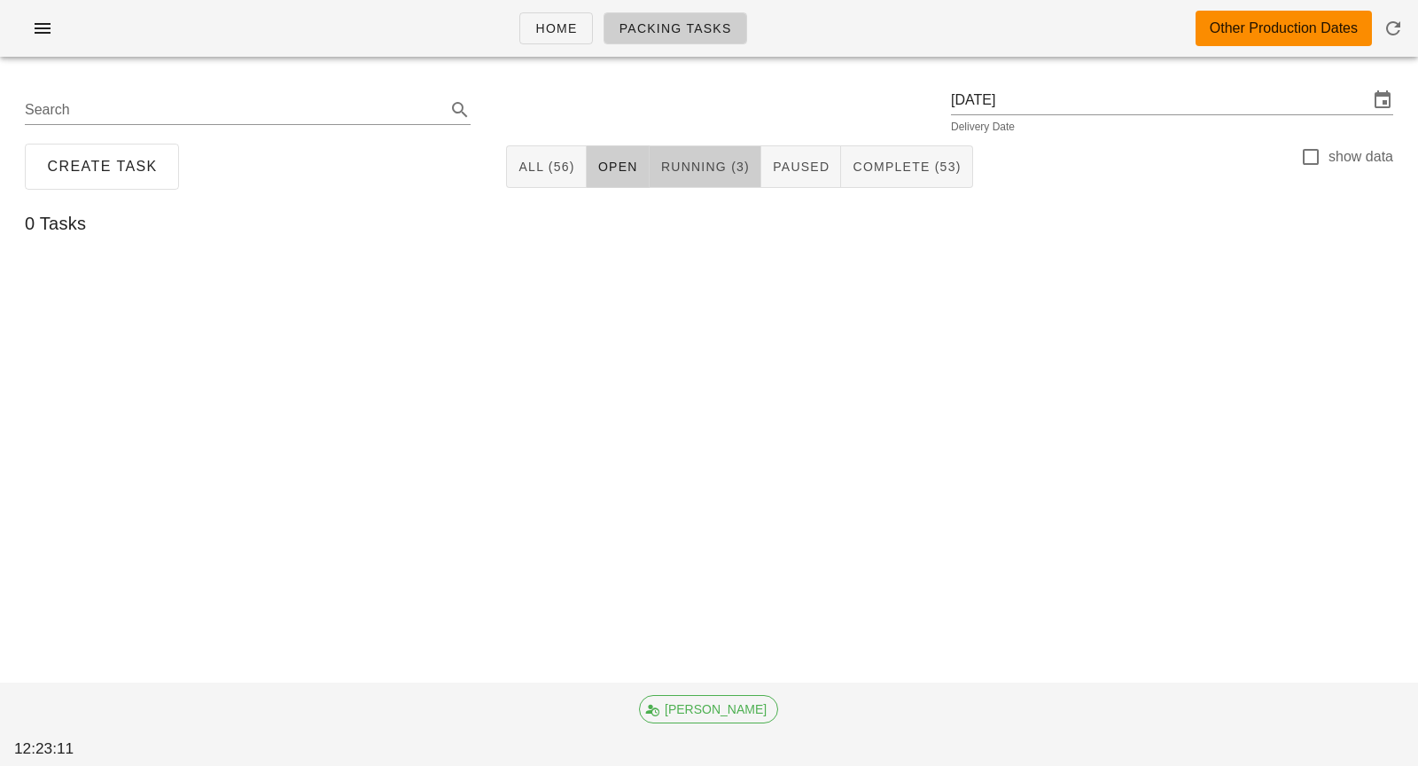
click at [717, 170] on span "Running (3)" at bounding box center [704, 166] width 89 height 14
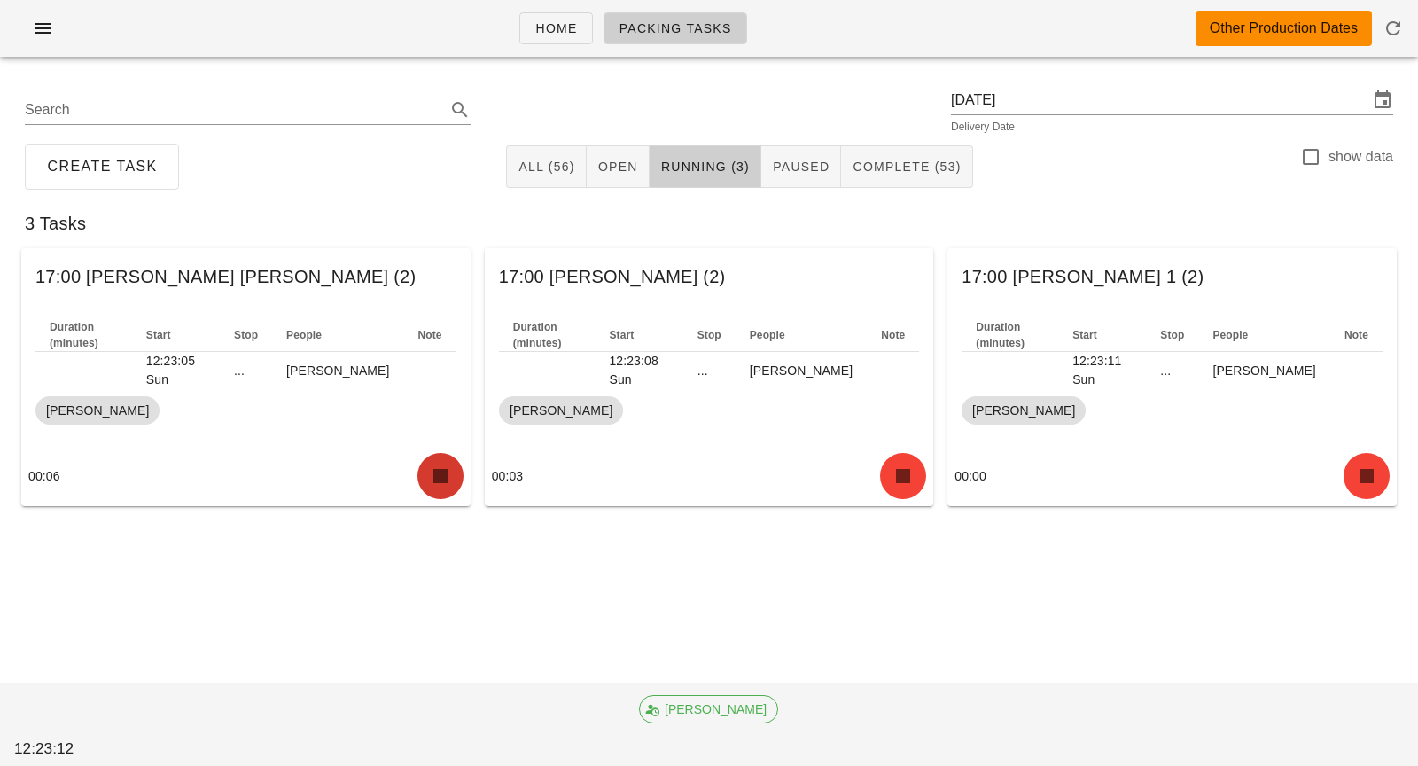
click at [452, 472] on icon "button" at bounding box center [440, 476] width 28 height 28
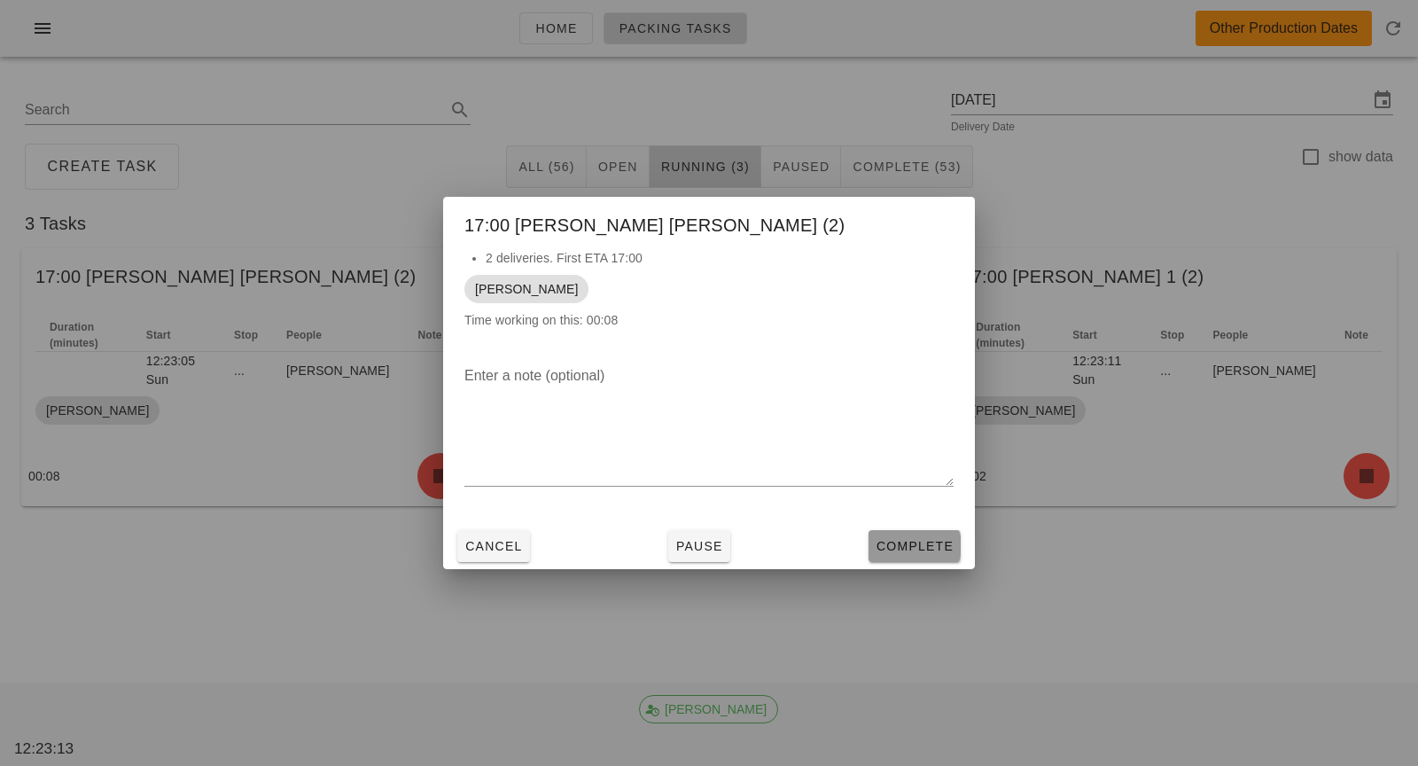
click at [874, 541] on button "Complete" at bounding box center [914, 546] width 92 height 32
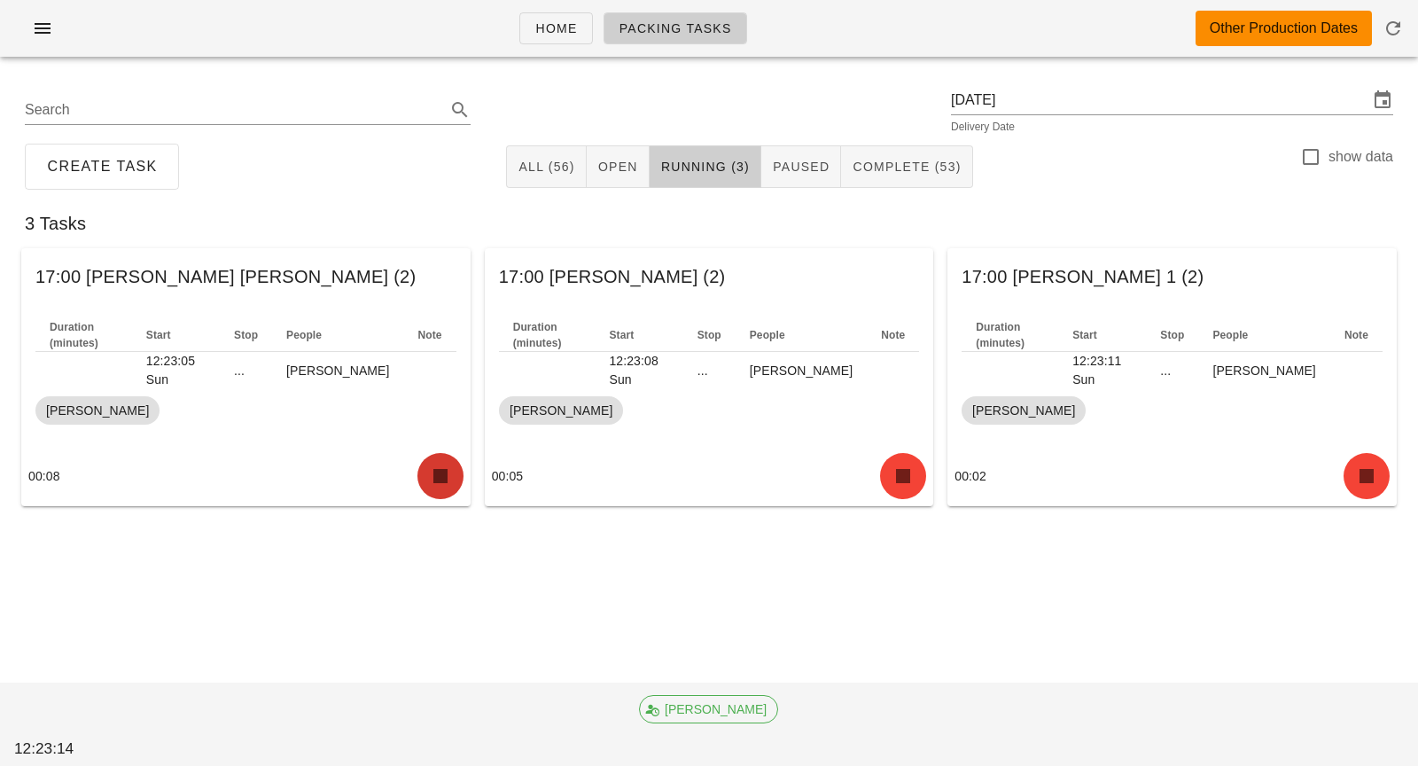
click at [423, 475] on button "button" at bounding box center [440, 476] width 46 height 46
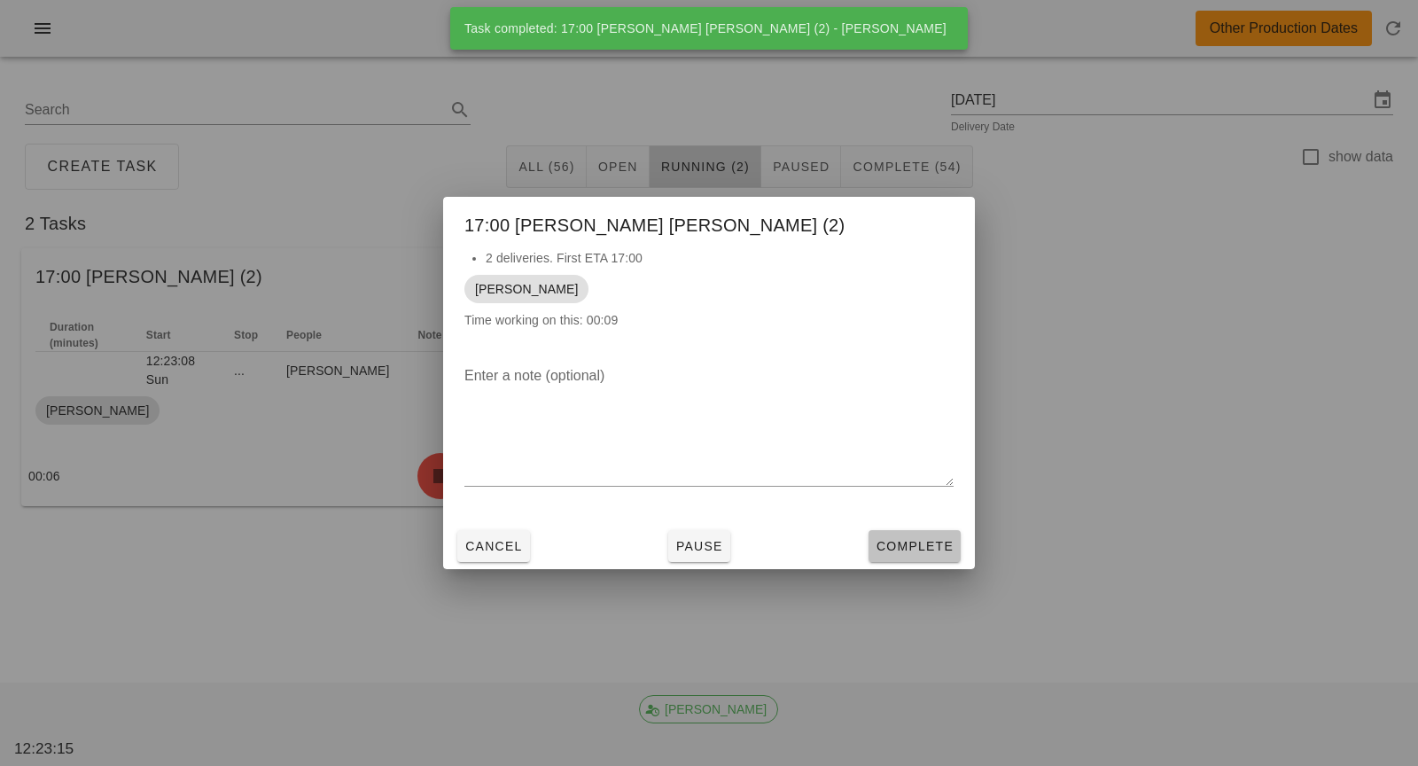
click at [900, 558] on button "Complete" at bounding box center [914, 546] width 92 height 32
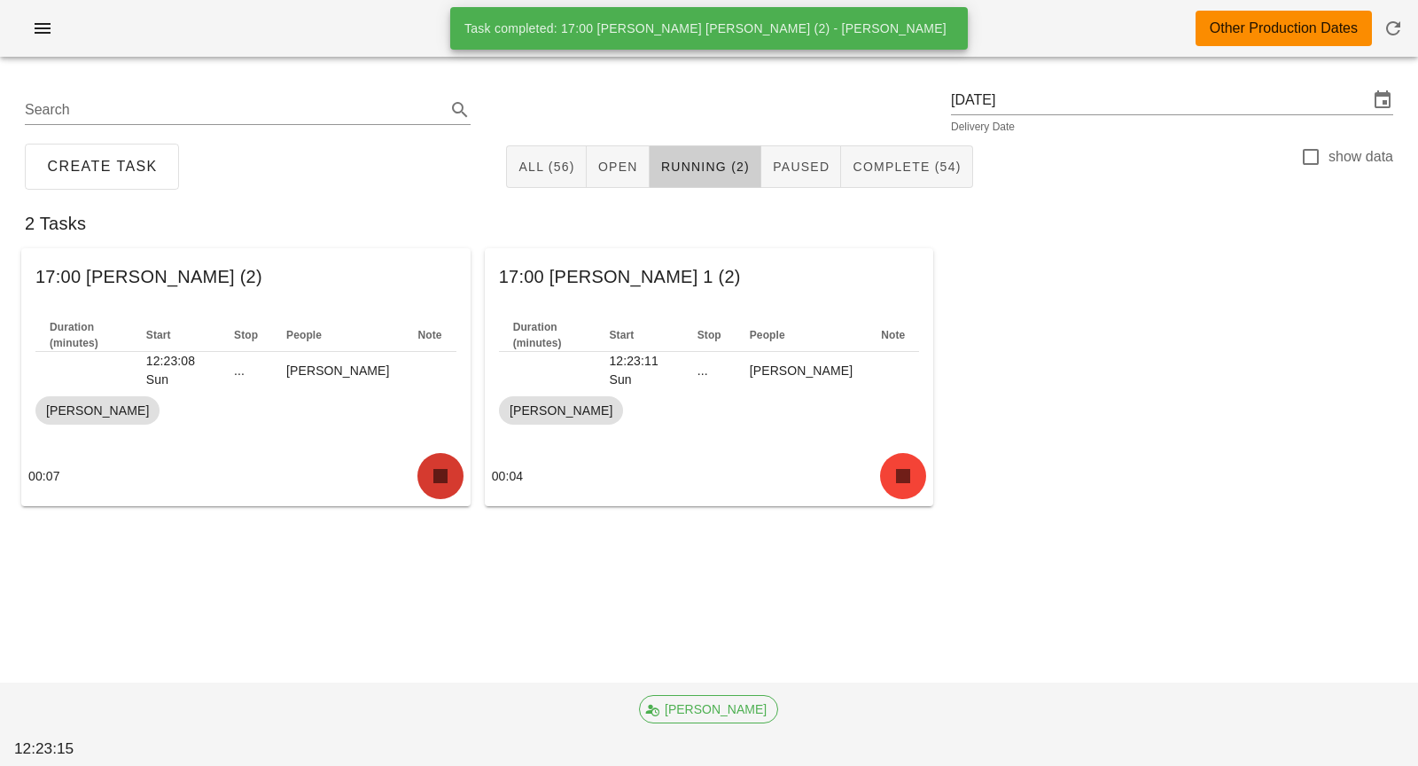
click at [431, 478] on icon "button" at bounding box center [440, 476] width 28 height 28
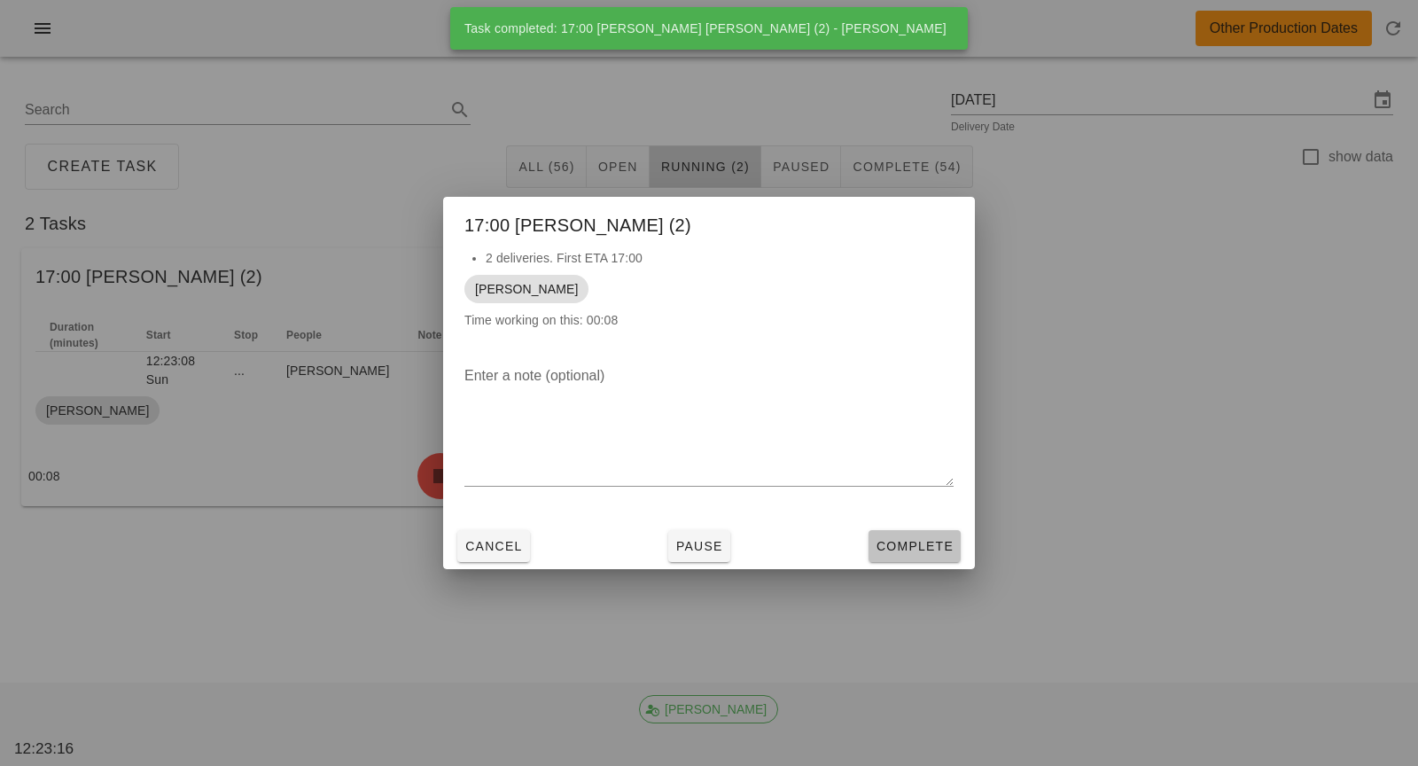
click at [878, 540] on span "Complete" at bounding box center [914, 546] width 78 height 14
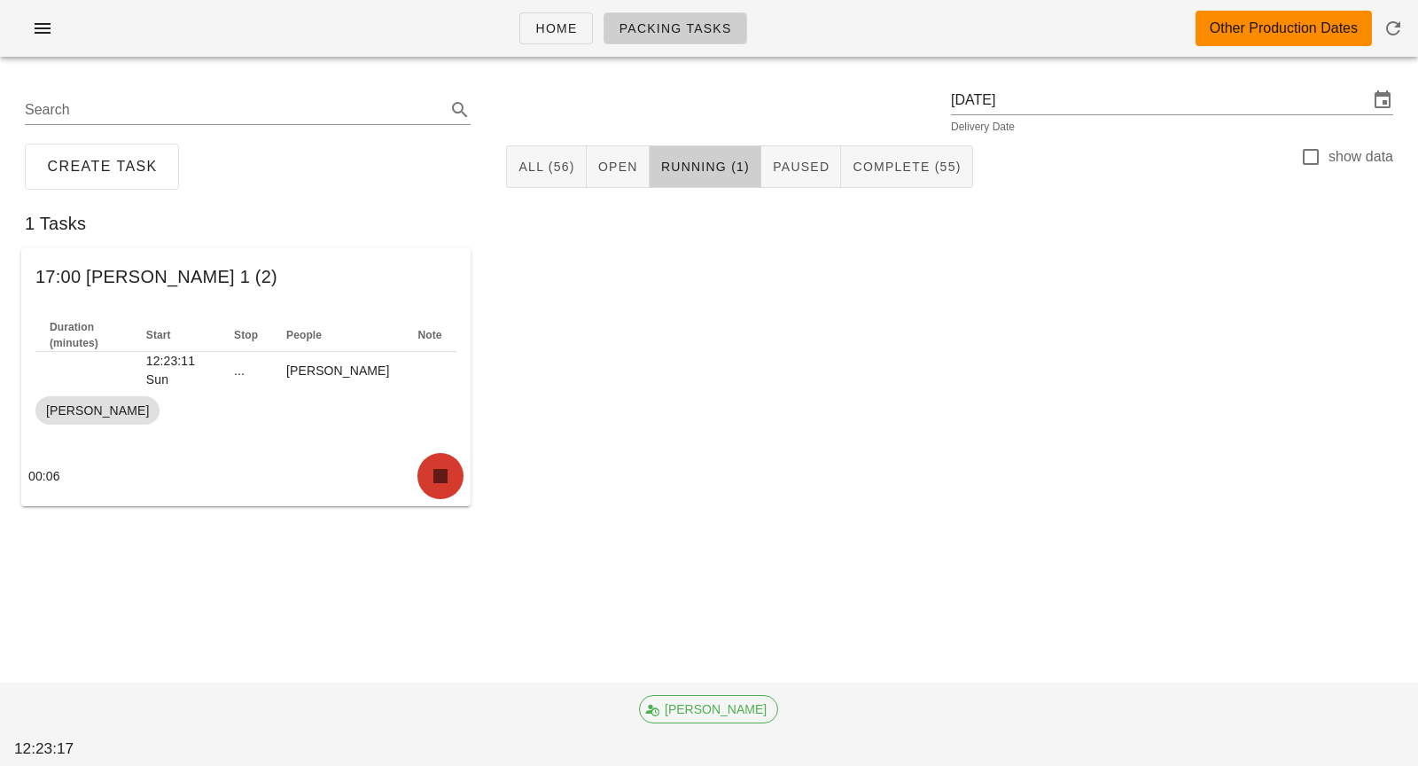
click at [431, 476] on icon "button" at bounding box center [440, 476] width 28 height 28
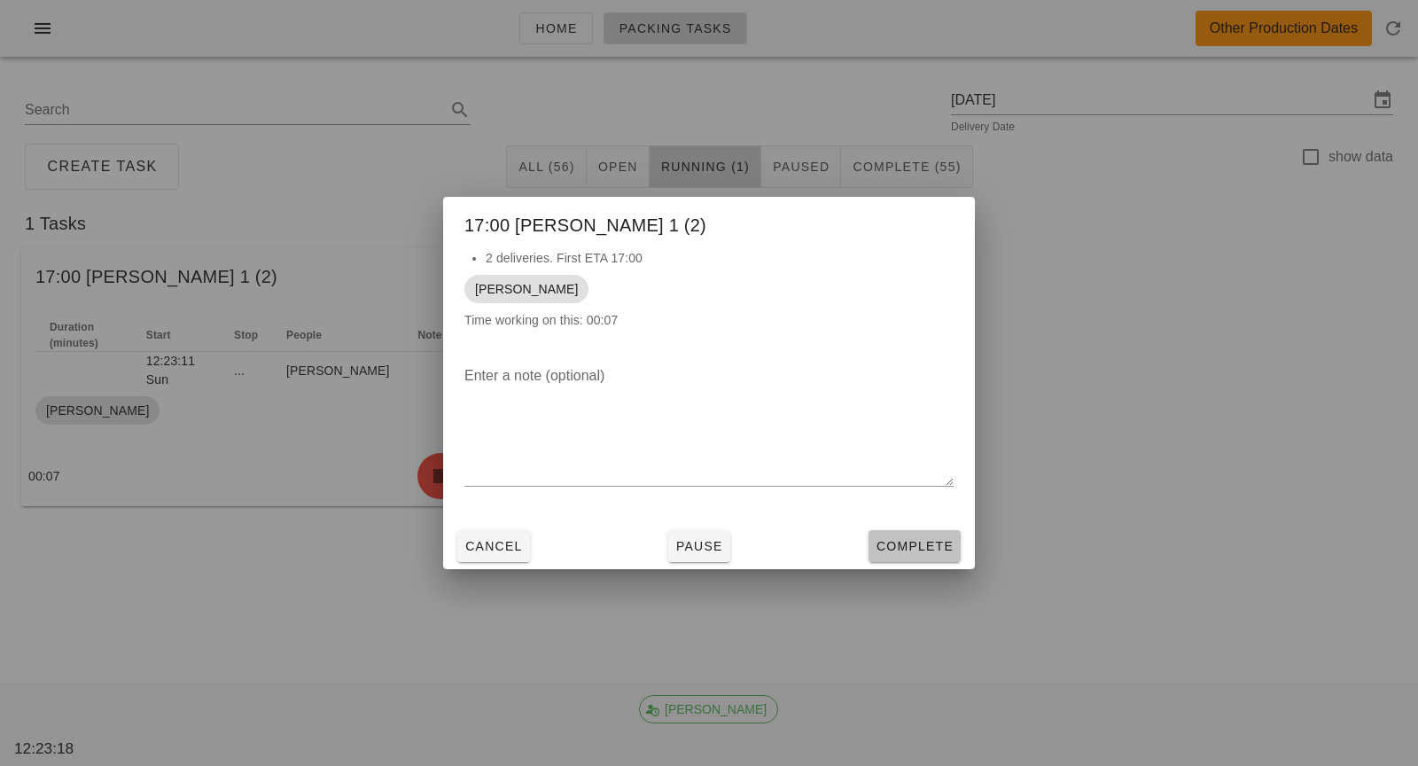
click at [901, 540] on span "Complete" at bounding box center [914, 546] width 78 height 14
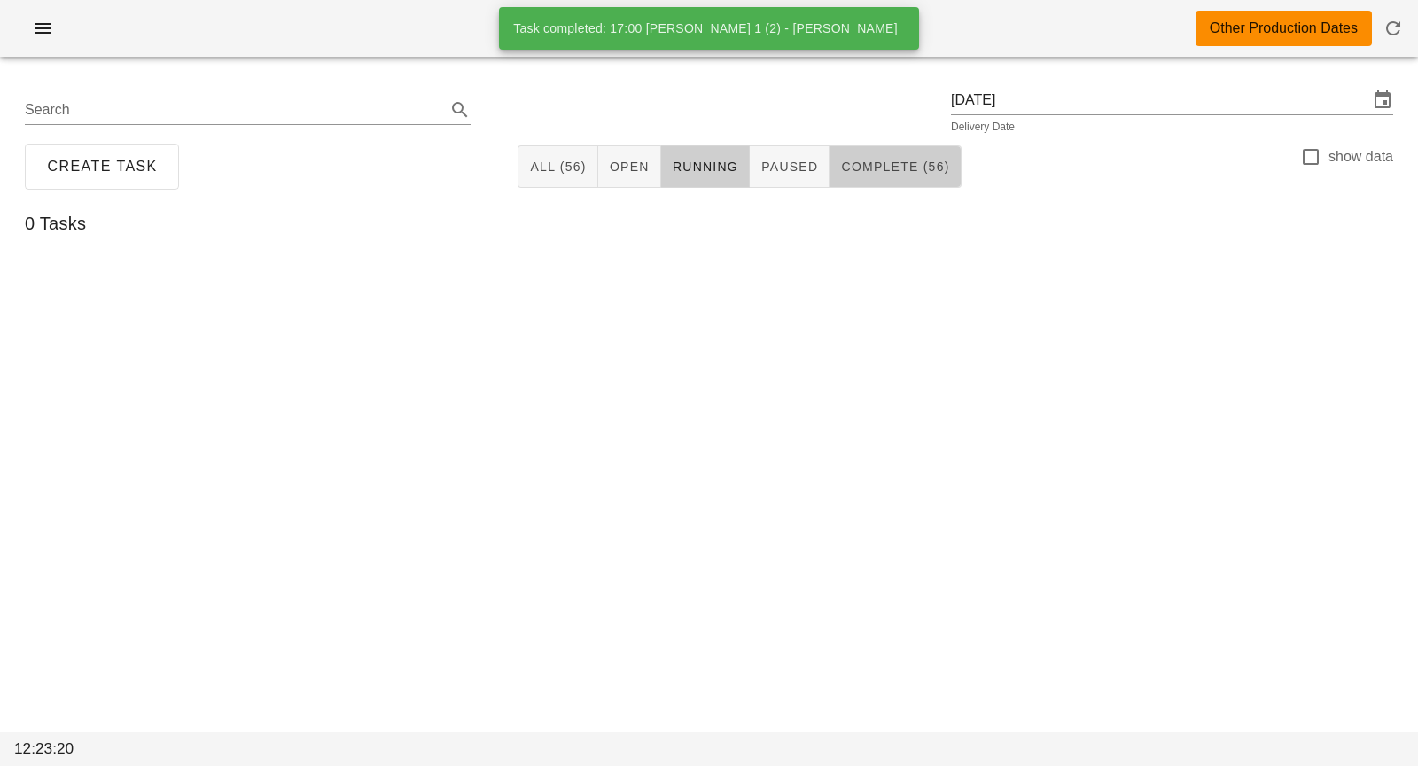
click at [919, 161] on span "Complete (56)" at bounding box center [894, 166] width 109 height 14
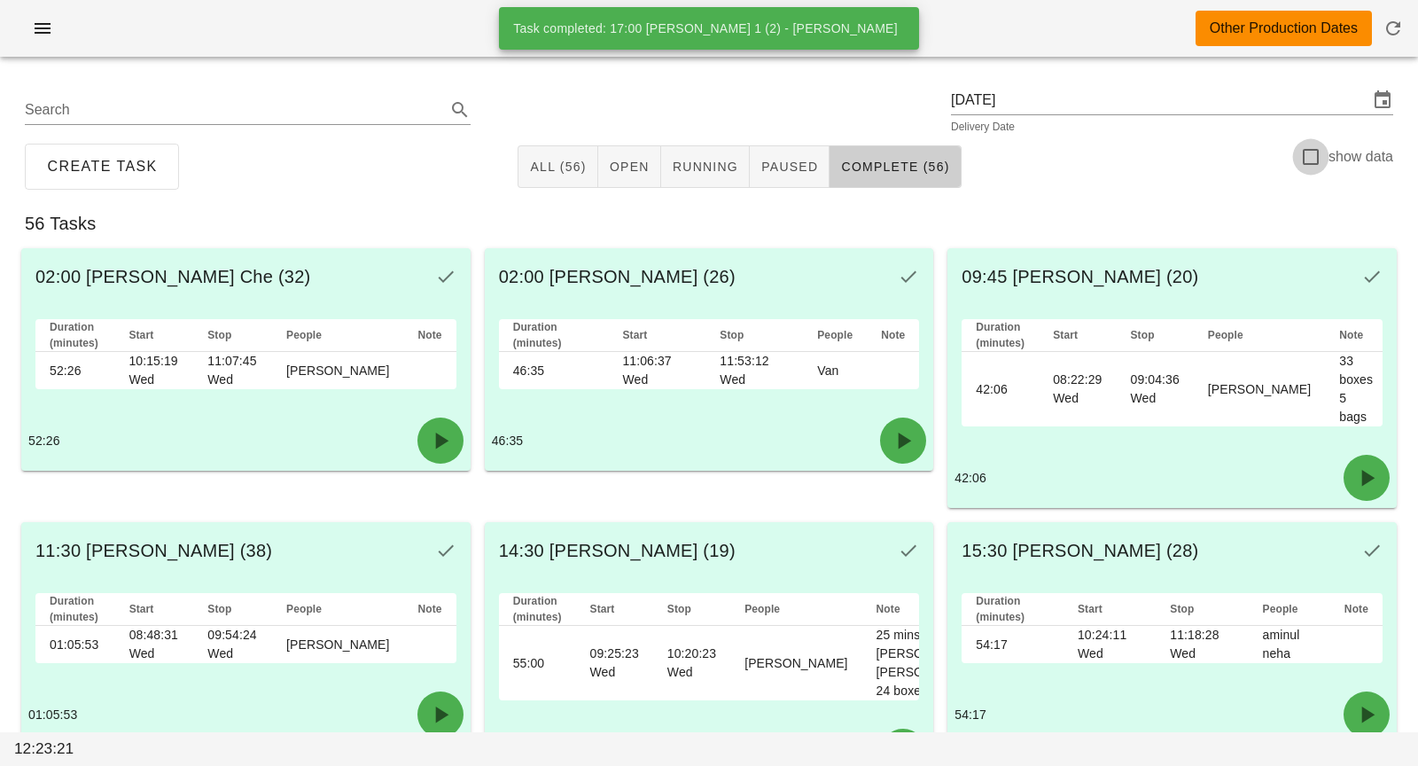
click at [1315, 158] on div at bounding box center [1310, 157] width 30 height 30
checkbox input "true"
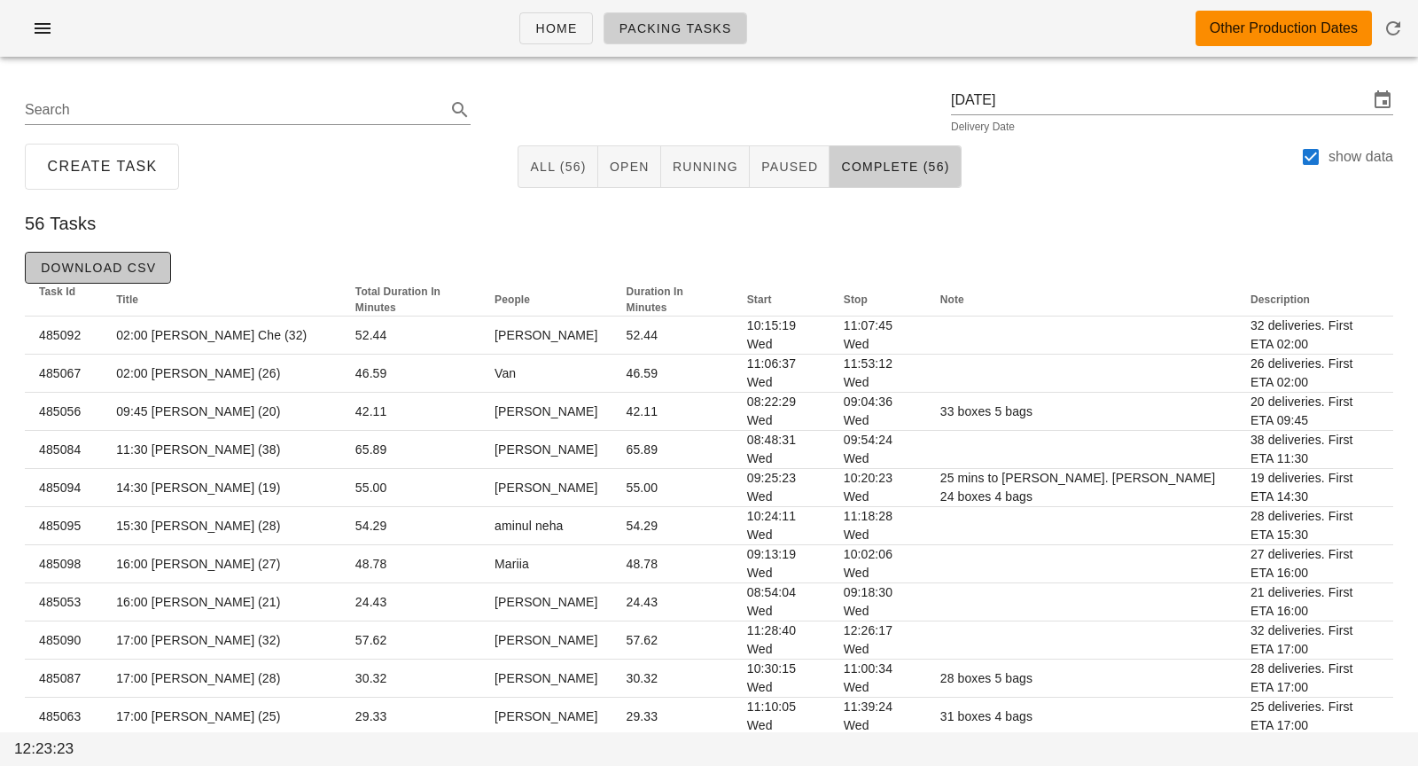
click at [128, 281] on button "Download CSV" at bounding box center [98, 268] width 146 height 32
click at [113, 261] on span "Download CSV" at bounding box center [98, 267] width 116 height 14
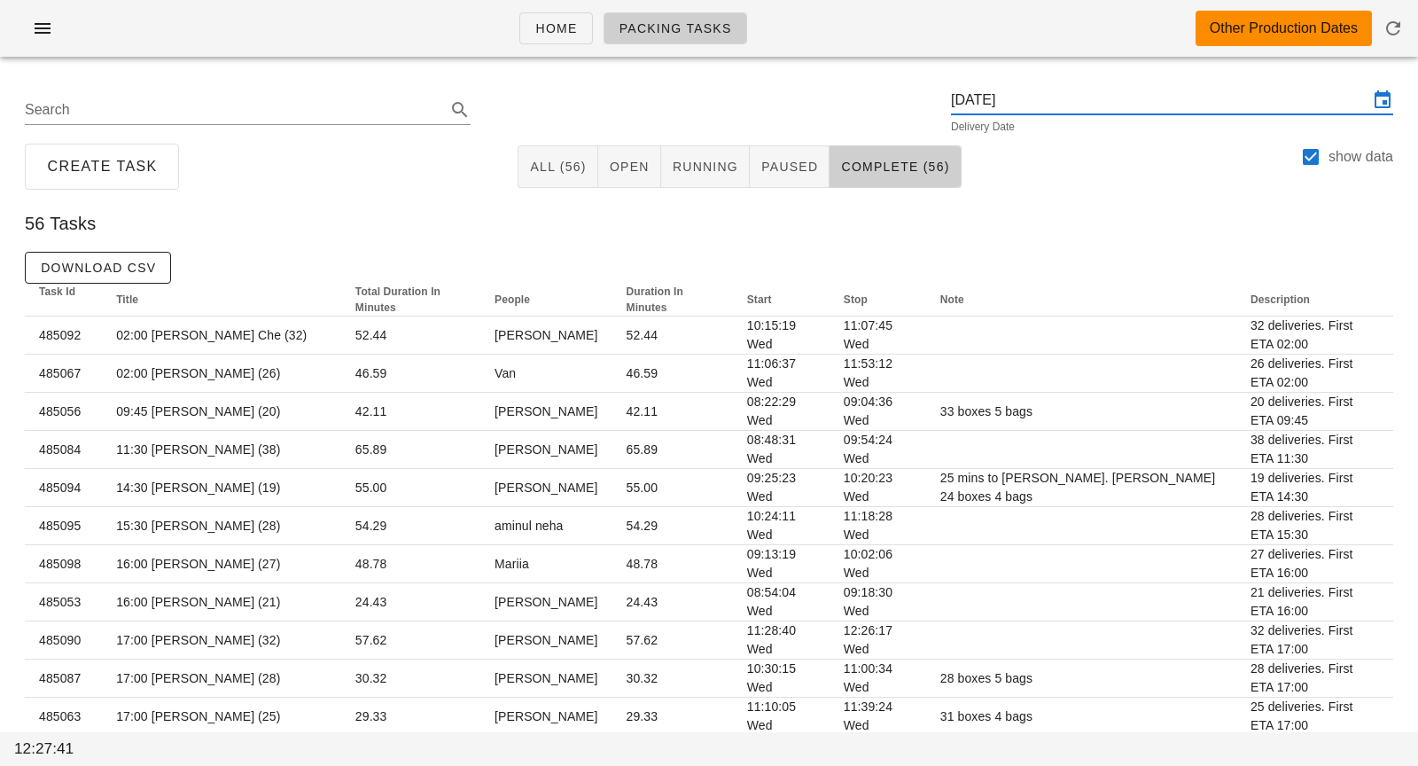
click at [1080, 103] on input "[DATE]" at bounding box center [1159, 100] width 417 height 28
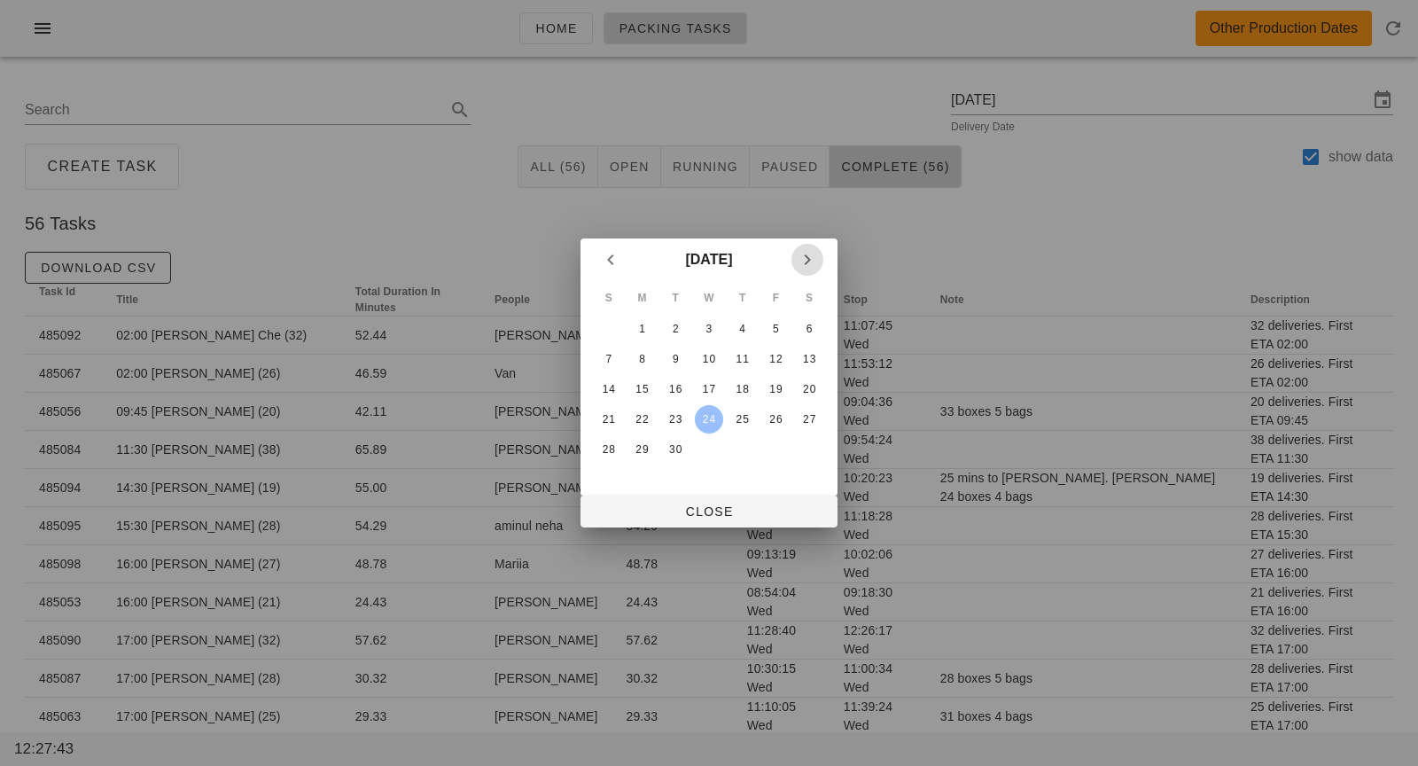
click at [811, 262] on icon "Next month" at bounding box center [807, 259] width 21 height 21
click at [710, 325] on div "1" at bounding box center [709, 329] width 28 height 12
click at [606, 256] on icon "Previous month" at bounding box center [610, 259] width 21 height 21
click at [805, 260] on icon "Next month" at bounding box center [807, 259] width 21 height 21
click at [710, 324] on div "1" at bounding box center [709, 329] width 28 height 12
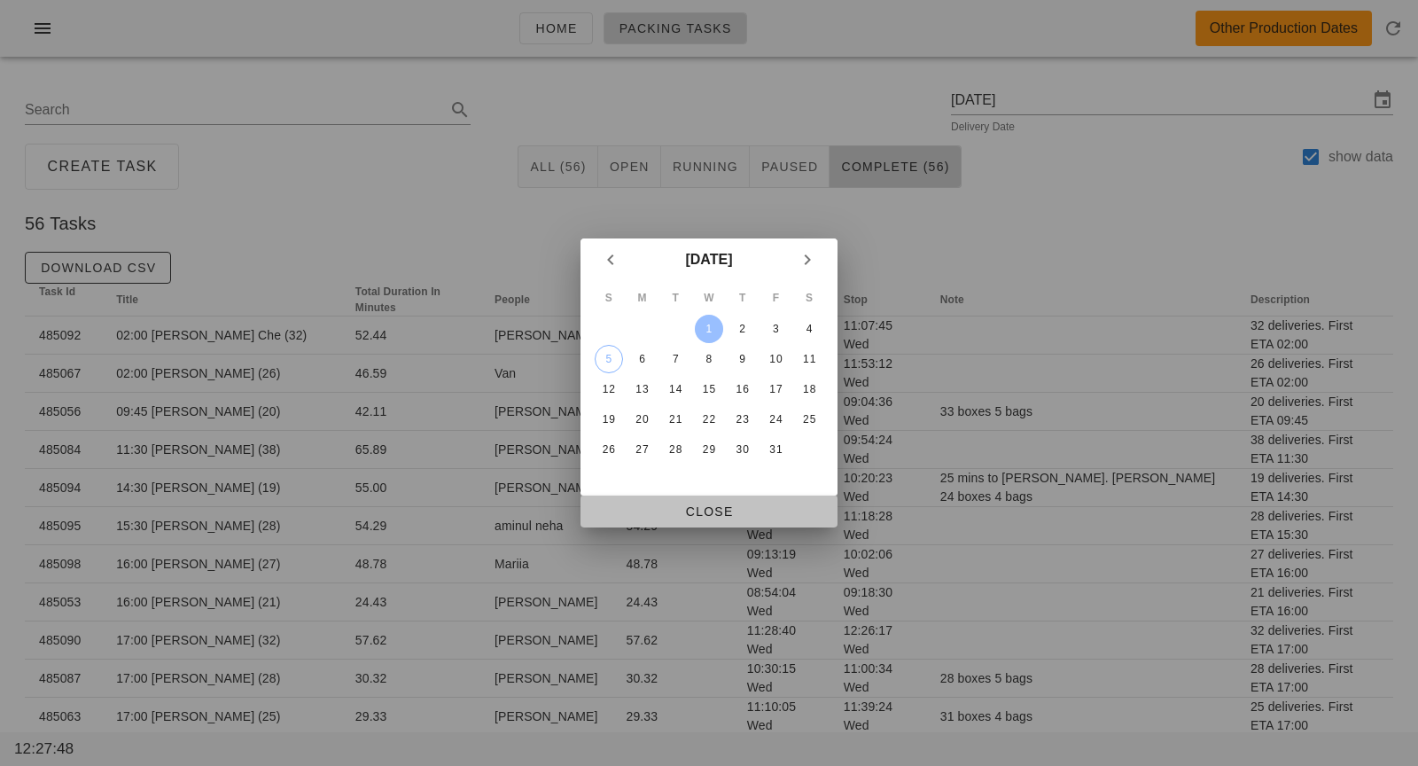
click at [716, 504] on span "Close" at bounding box center [709, 511] width 229 height 14
type input "[DATE]"
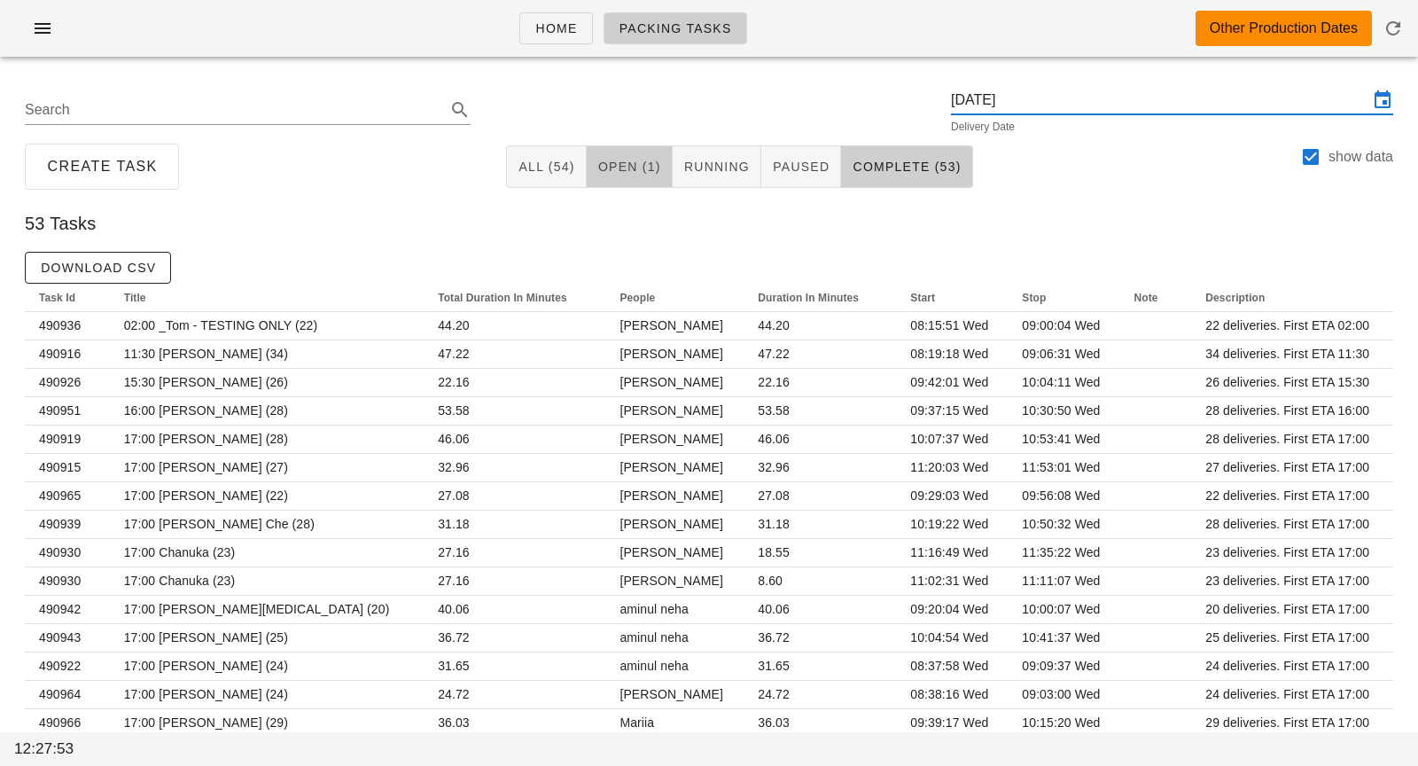
click at [654, 171] on span "Open (1)" at bounding box center [629, 166] width 64 height 14
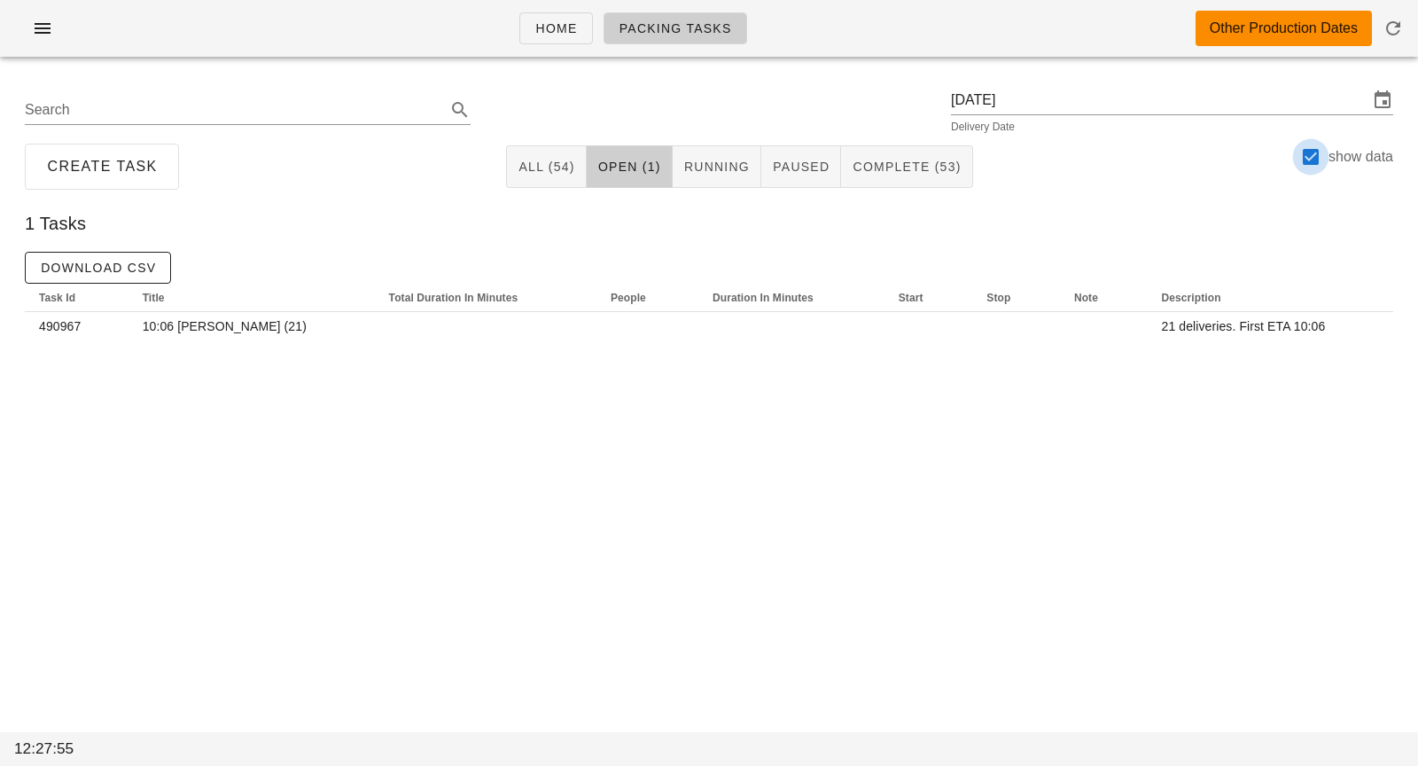
click at [1320, 159] on div at bounding box center [1310, 157] width 30 height 30
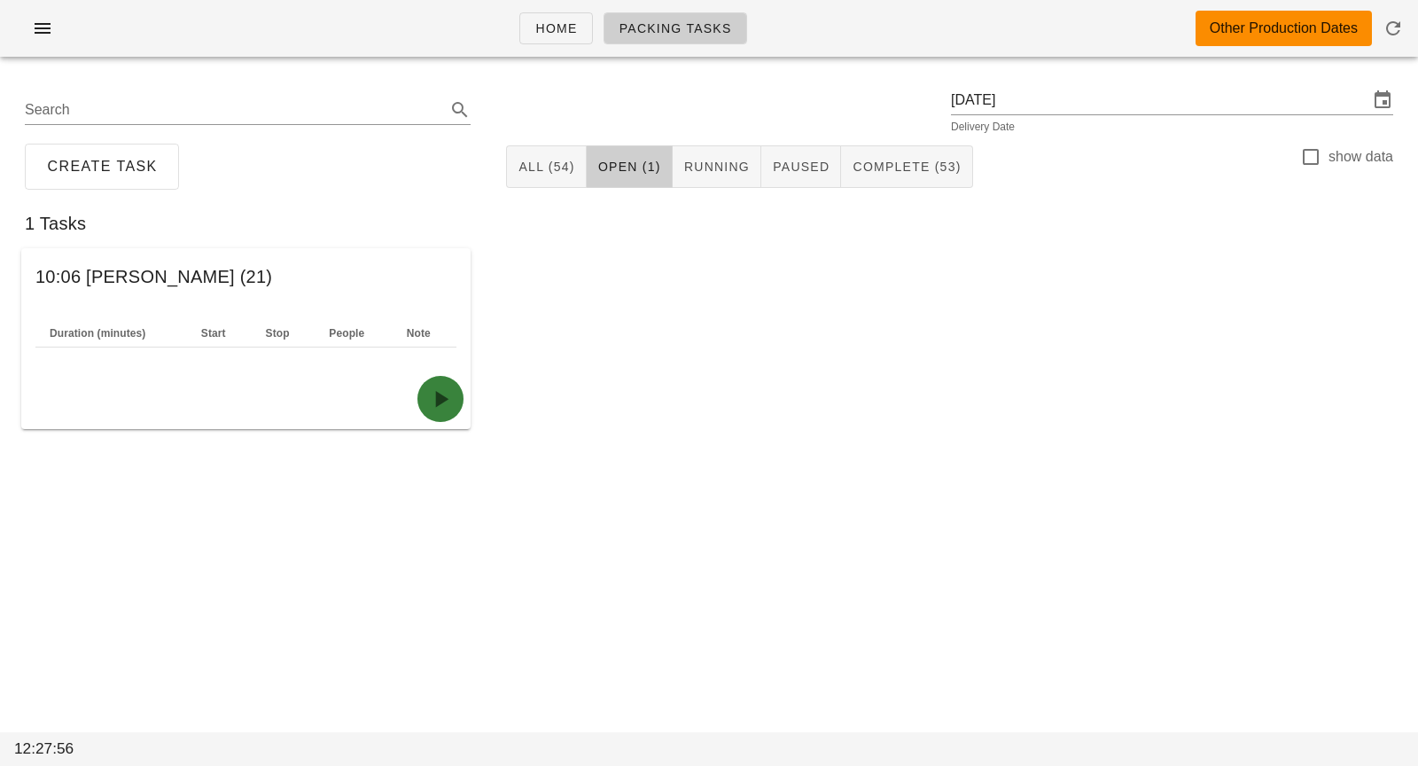
click at [443, 393] on icon "button" at bounding box center [440, 399] width 28 height 28
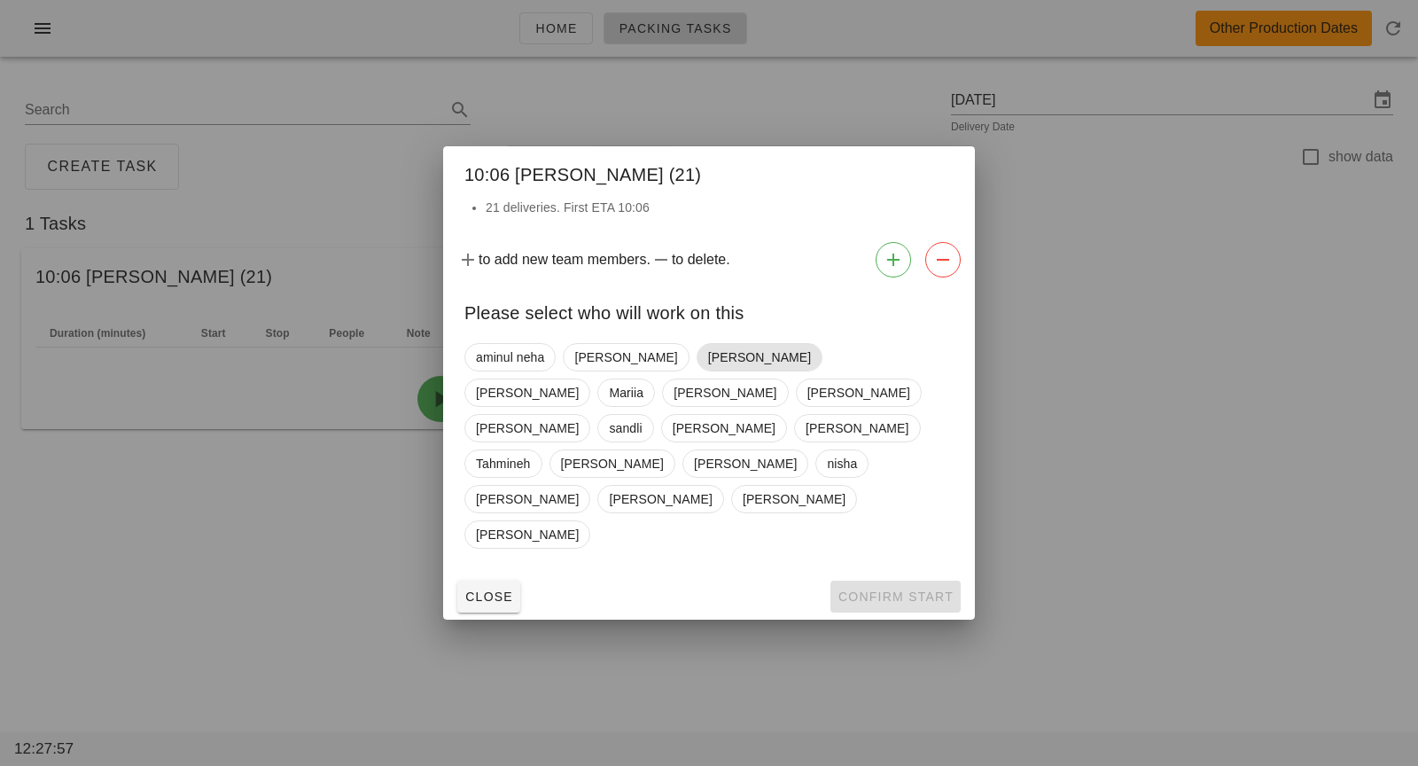
click at [708, 370] on span "[PERSON_NAME]" at bounding box center [759, 357] width 103 height 27
click at [859, 589] on span "Confirm Start" at bounding box center [895, 596] width 116 height 14
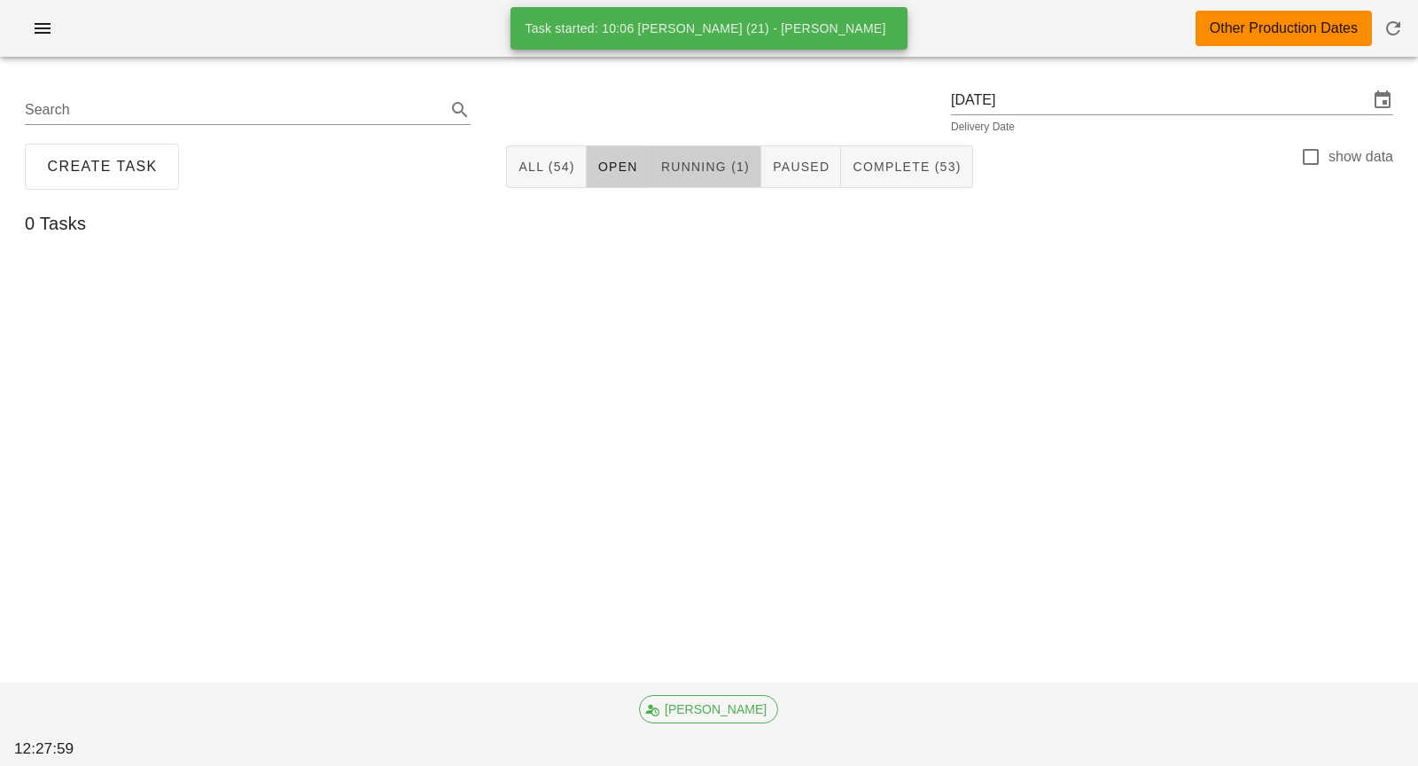
click at [731, 171] on span "Running (1)" at bounding box center [704, 166] width 89 height 14
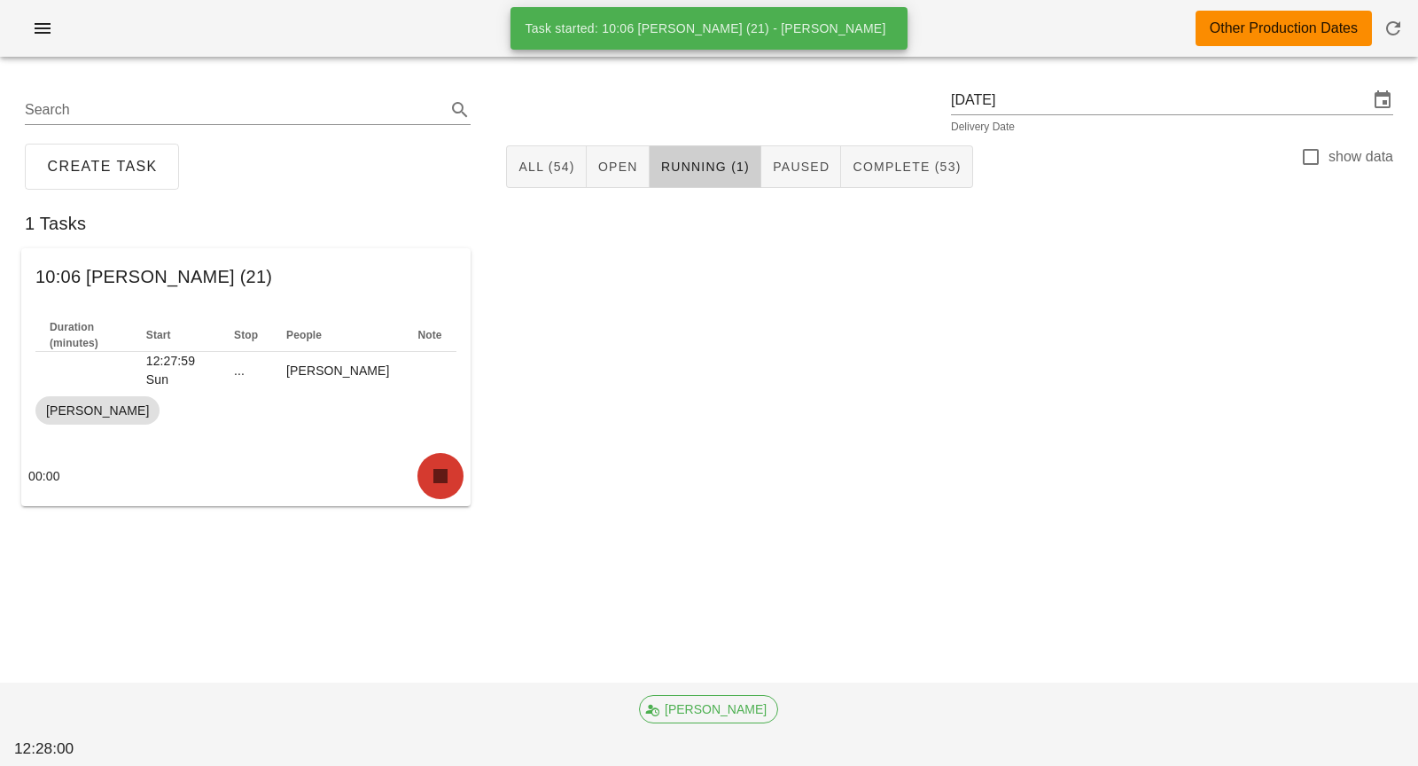
click at [450, 462] on icon "button" at bounding box center [440, 476] width 28 height 28
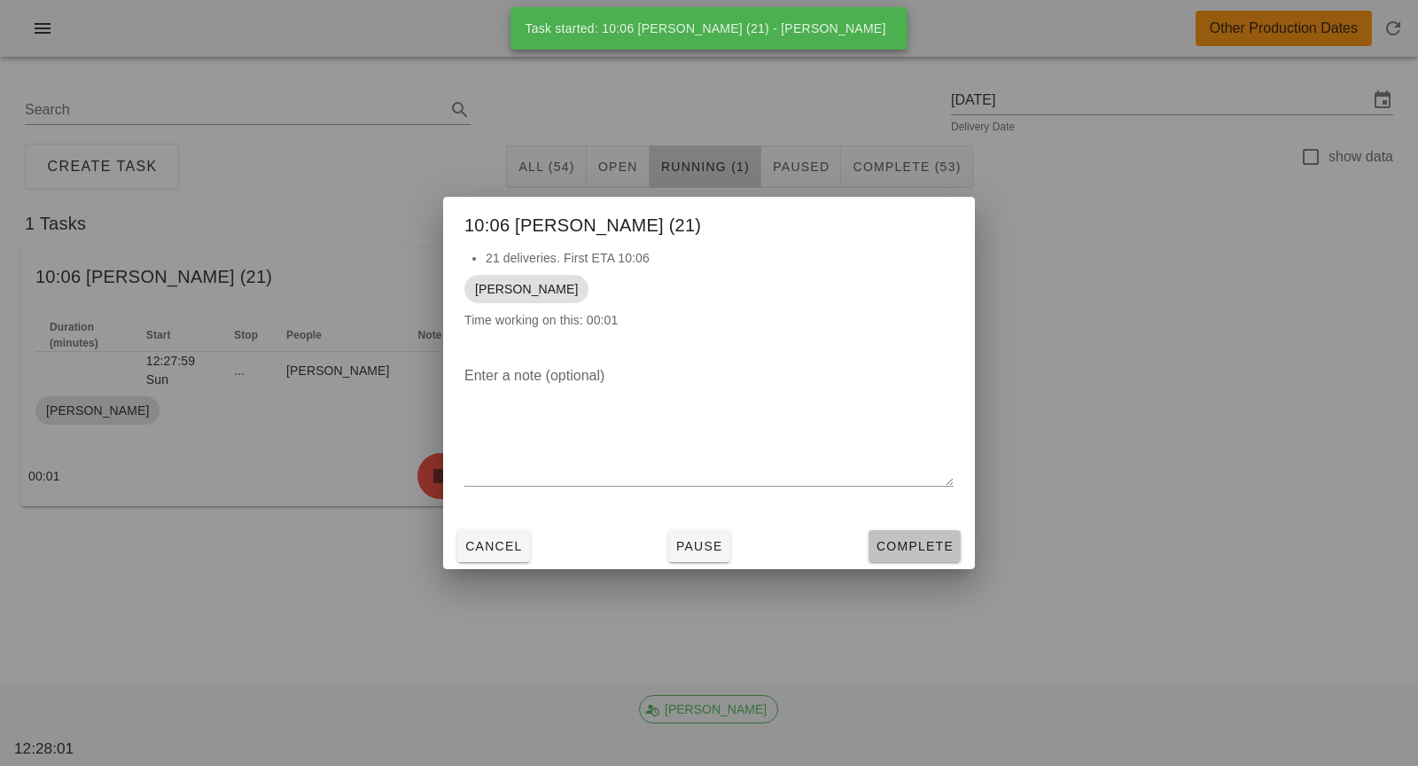
click at [907, 548] on span "Complete" at bounding box center [914, 546] width 78 height 14
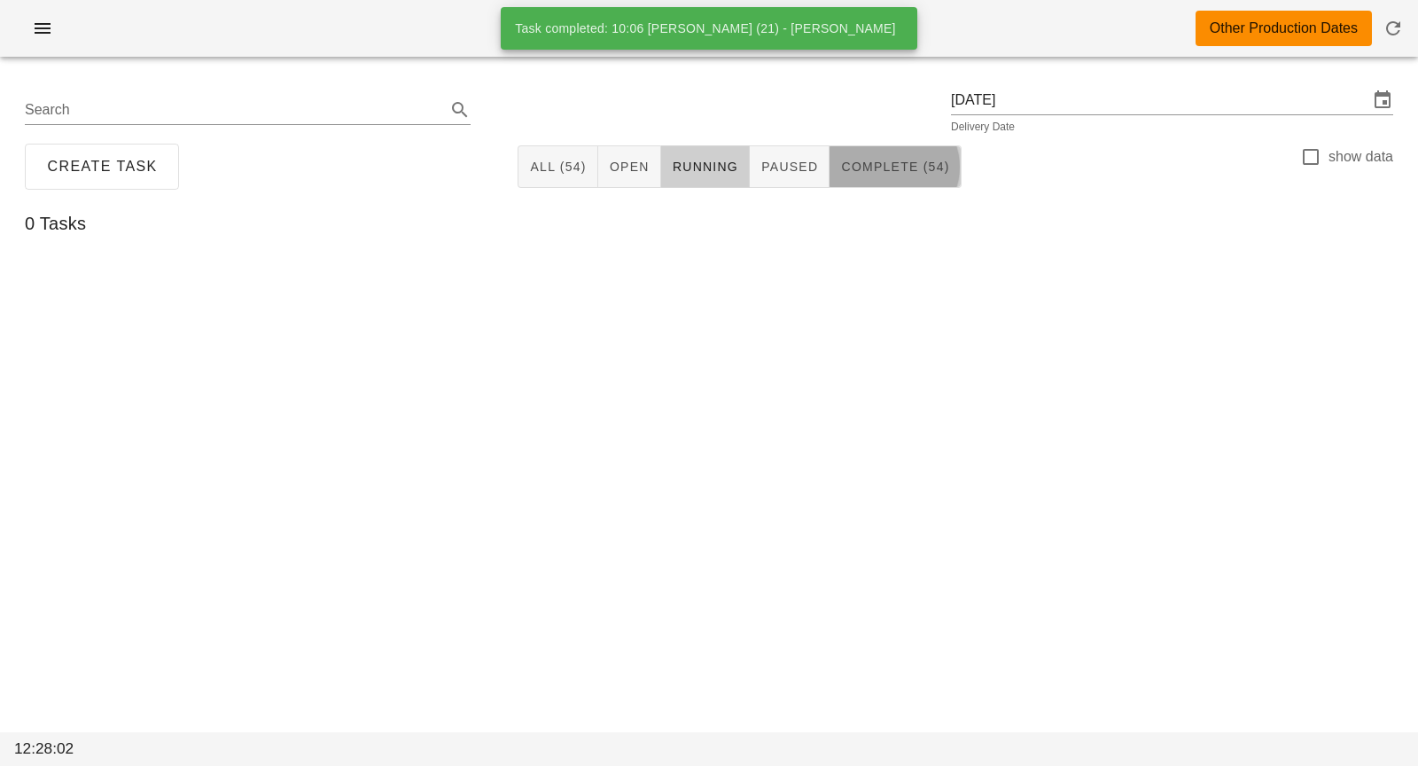
click at [898, 157] on button "Complete (54)" at bounding box center [894, 166] width 131 height 43
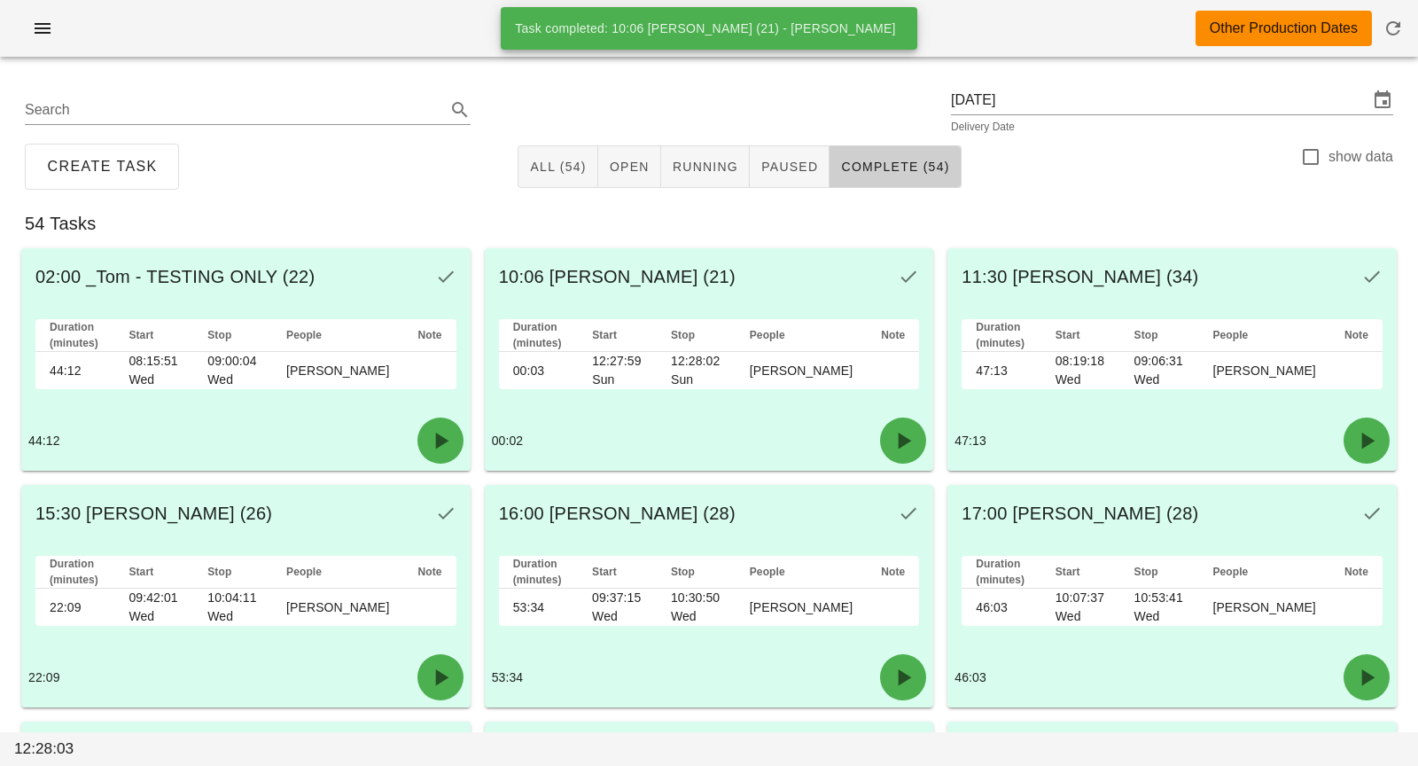
click at [1333, 152] on label "show data" at bounding box center [1360, 157] width 65 height 18
checkbox input "true"
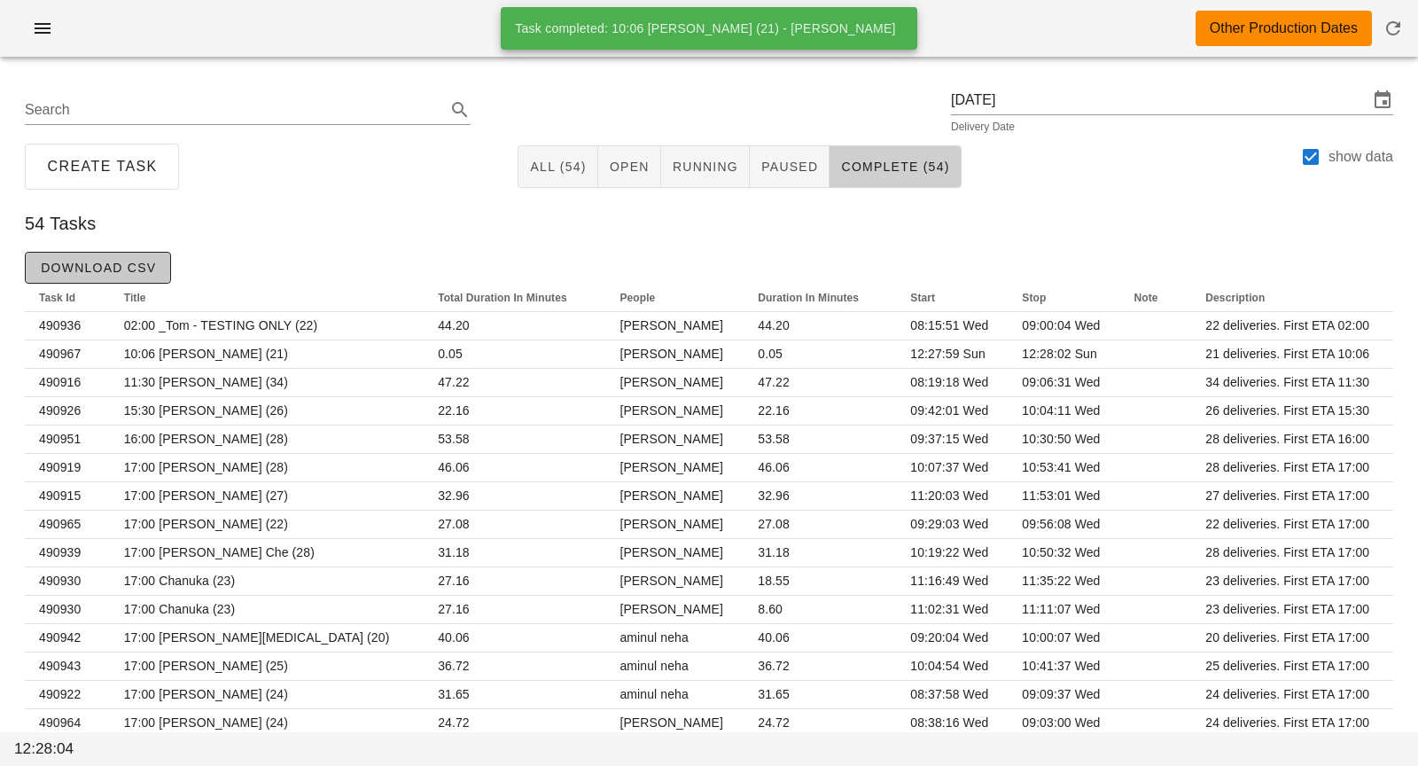
click at [153, 268] on span "Download CSV" at bounding box center [98, 267] width 116 height 14
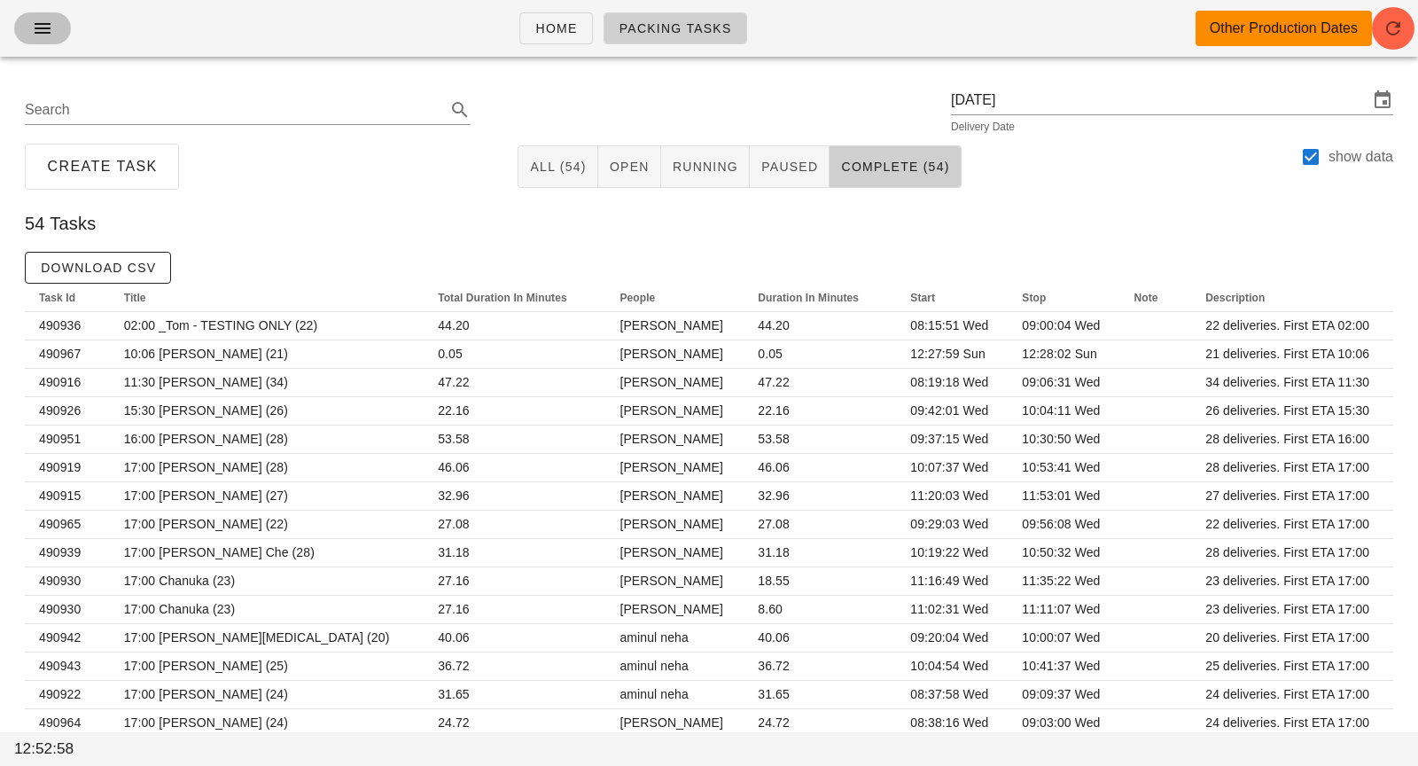
click at [40, 19] on icon "button" at bounding box center [42, 28] width 21 height 21
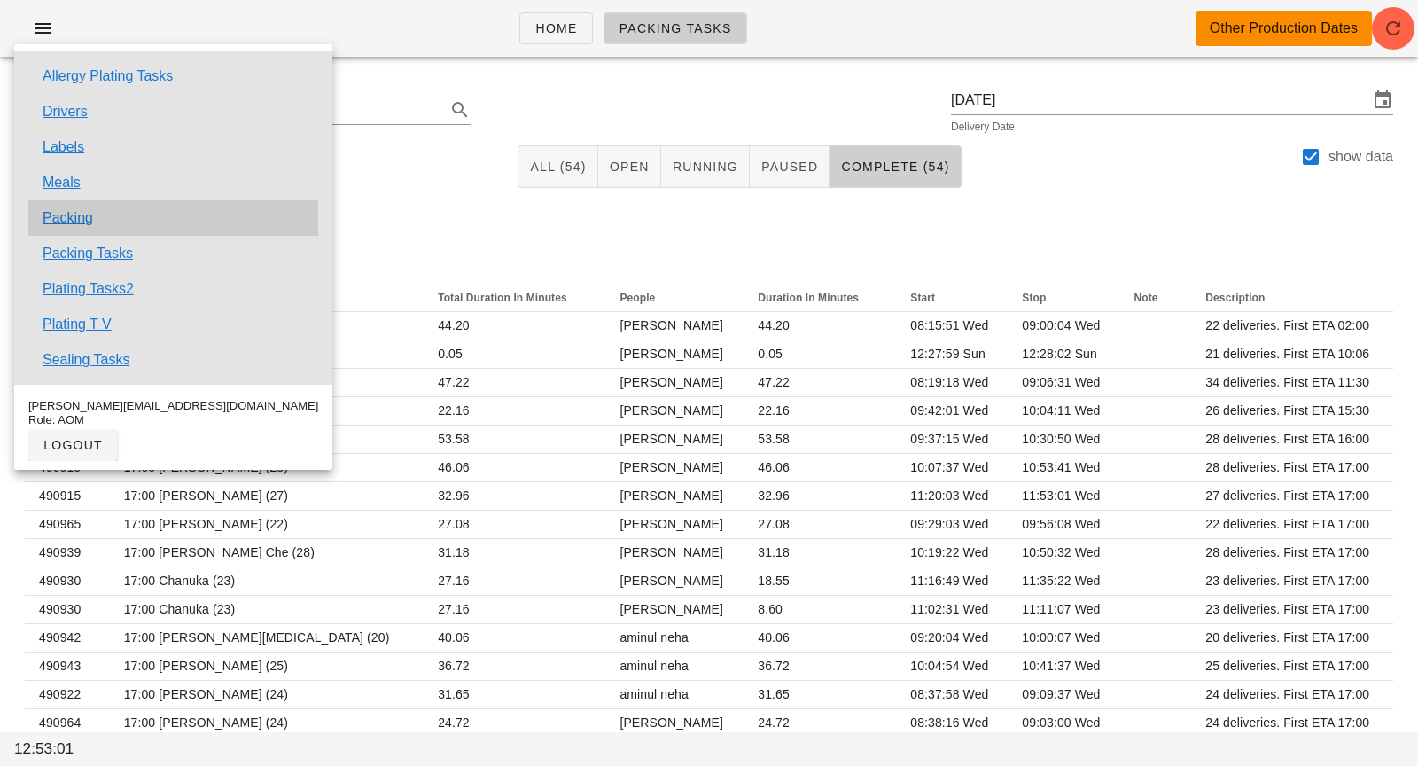
click at [97, 216] on div "Packing" at bounding box center [173, 217] width 290 height 35
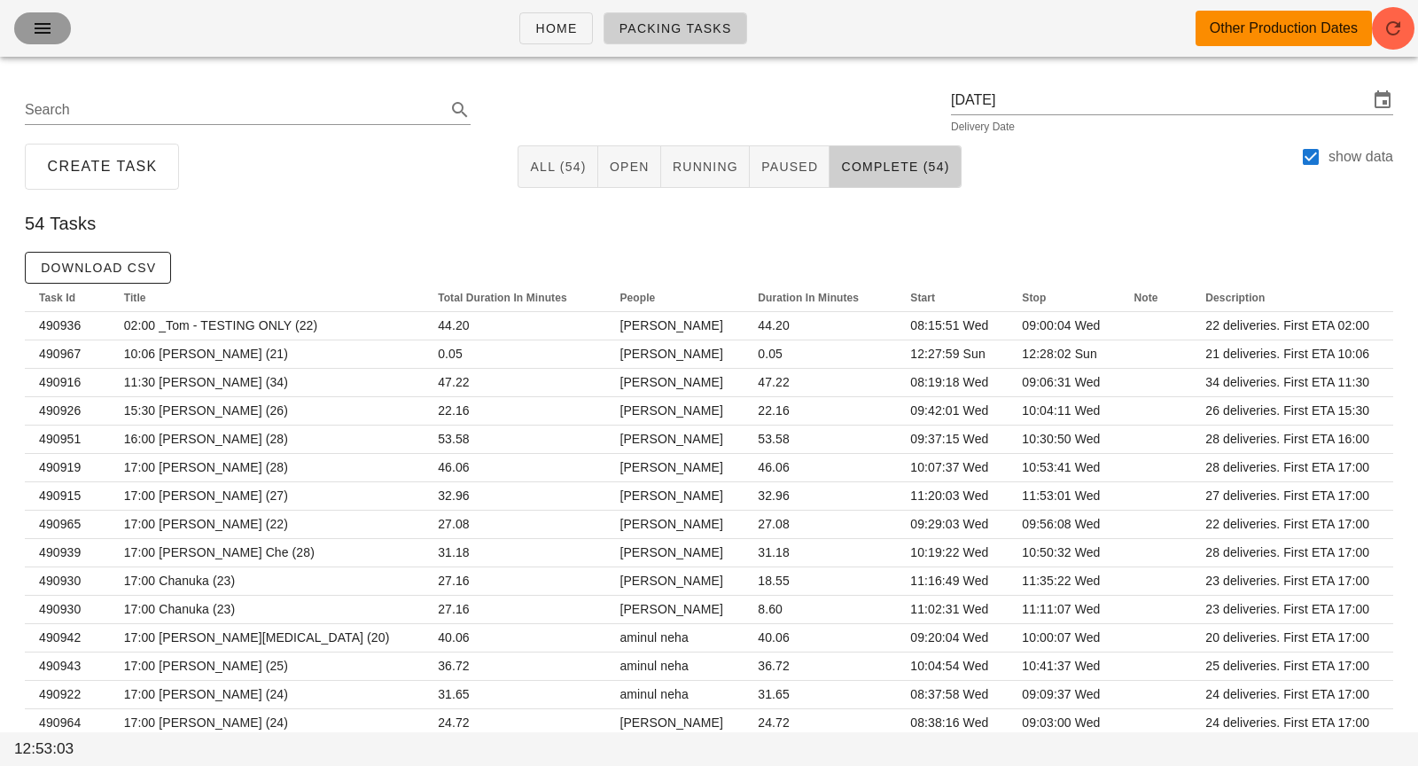
click at [33, 34] on icon "button" at bounding box center [42, 28] width 21 height 21
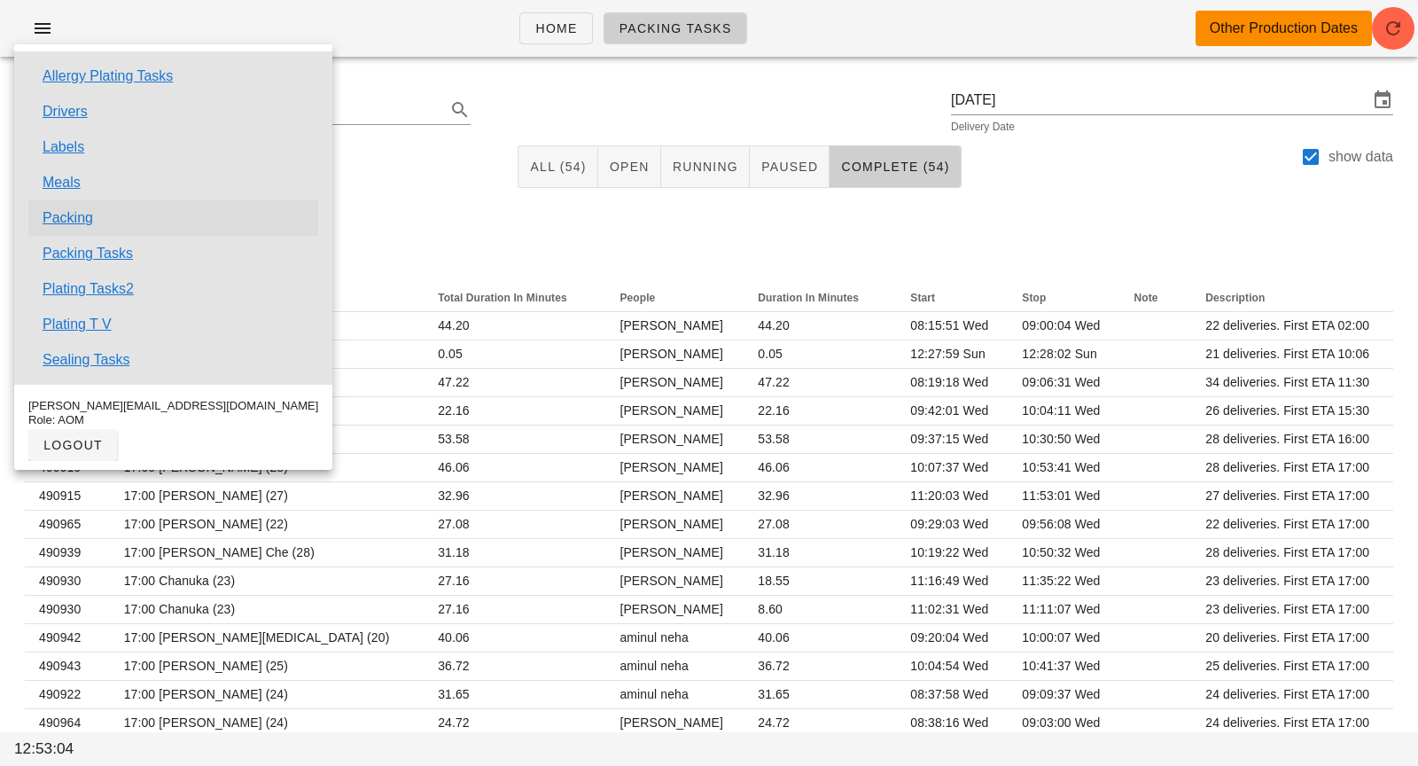
click at [71, 226] on link "Packing" at bounding box center [68, 217] width 51 height 21
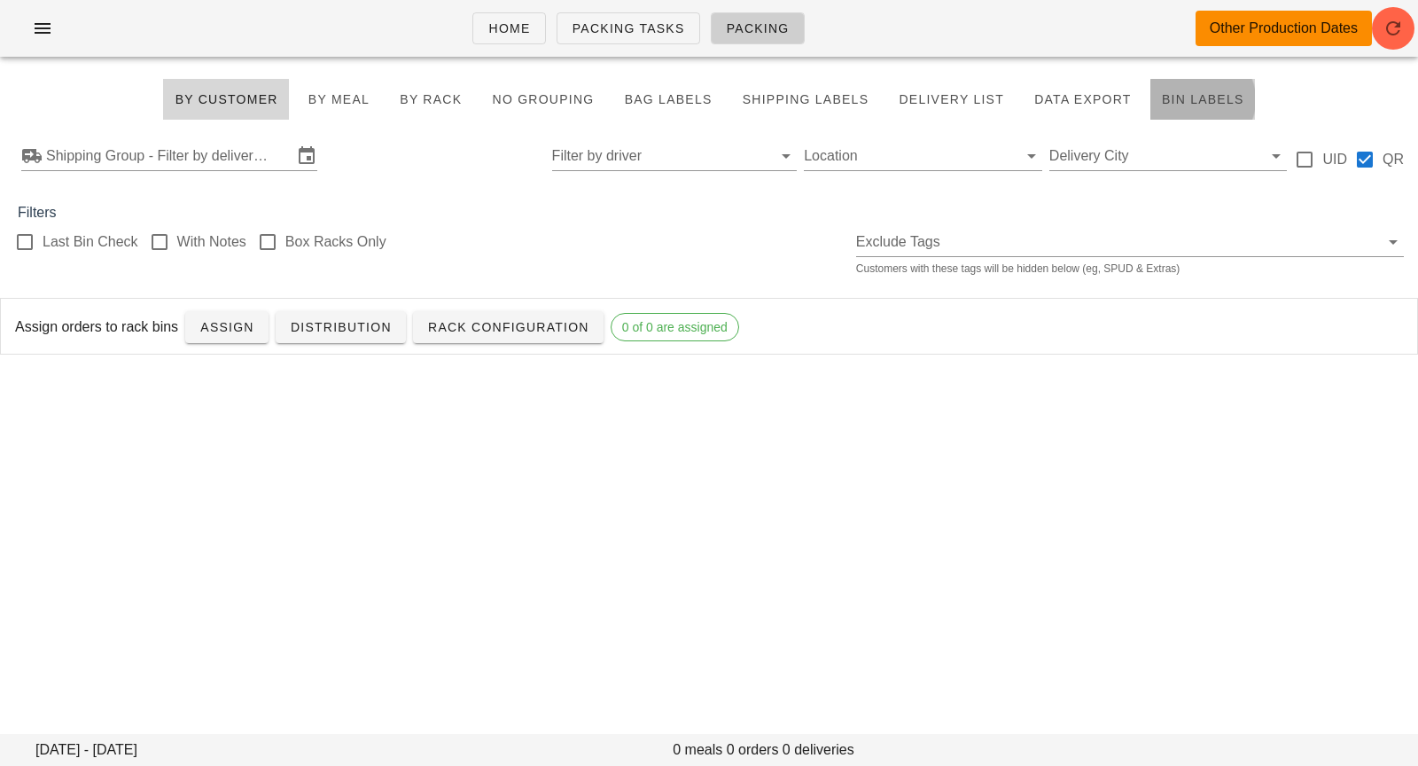
click at [1178, 102] on span "Bin Labels" at bounding box center [1202, 99] width 83 height 14
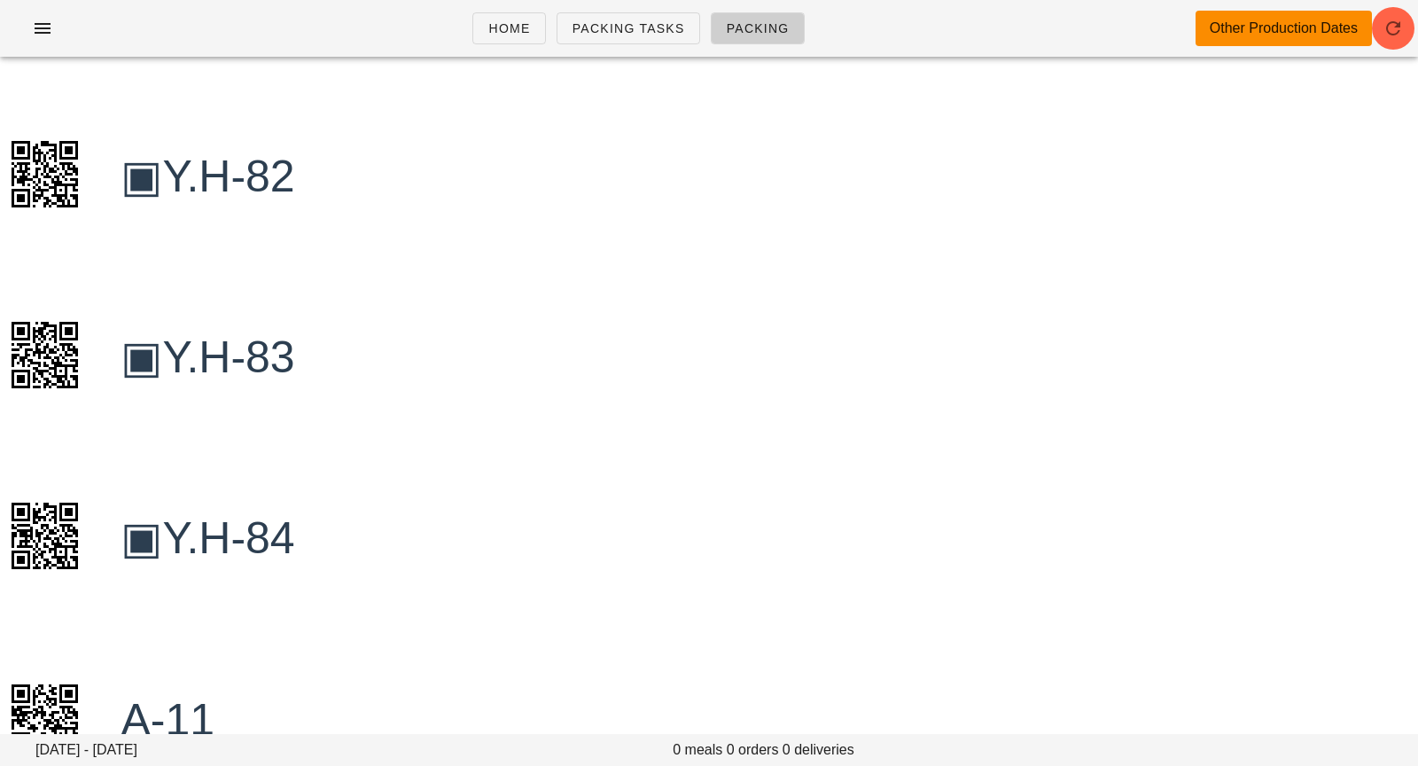
scroll to position [173320, 0]
